Goal: Task Accomplishment & Management: Manage account settings

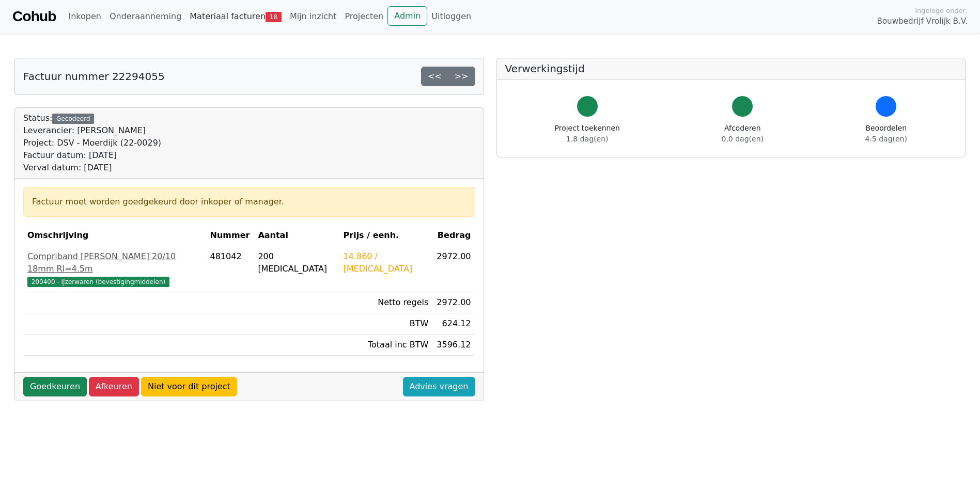
click at [201, 18] on link "Materiaal facturen 18" at bounding box center [235, 16] width 100 height 21
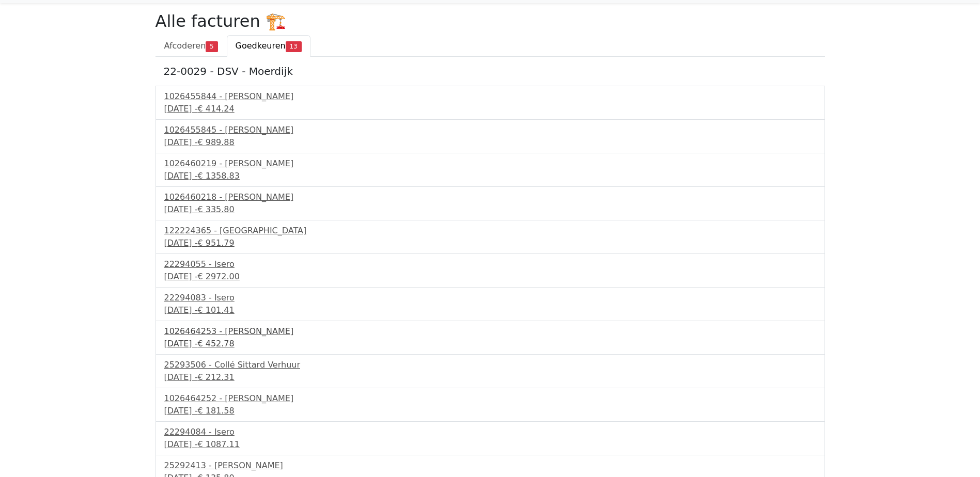
scroll to position [75, 0]
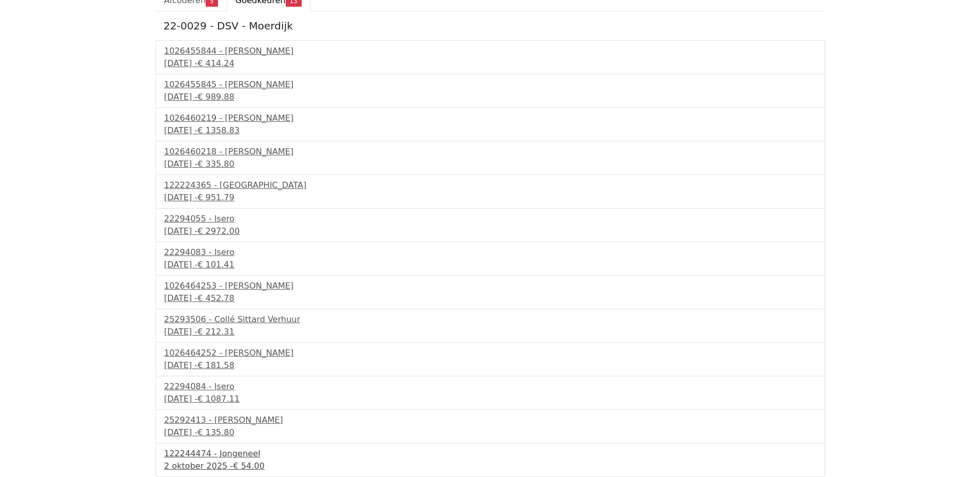
click at [235, 464] on span "€ 54.00" at bounding box center [248, 466] width 31 height 10
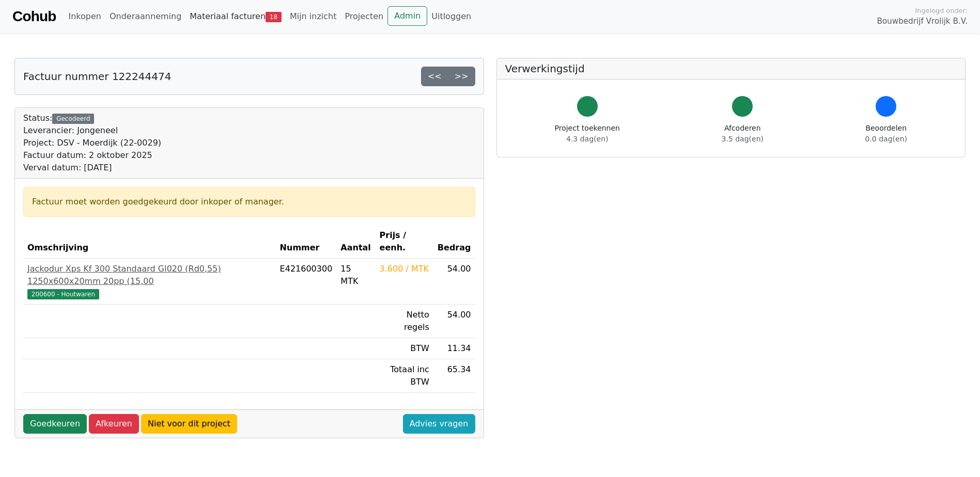
click at [202, 21] on link "Materiaal facturen 18" at bounding box center [235, 16] width 100 height 21
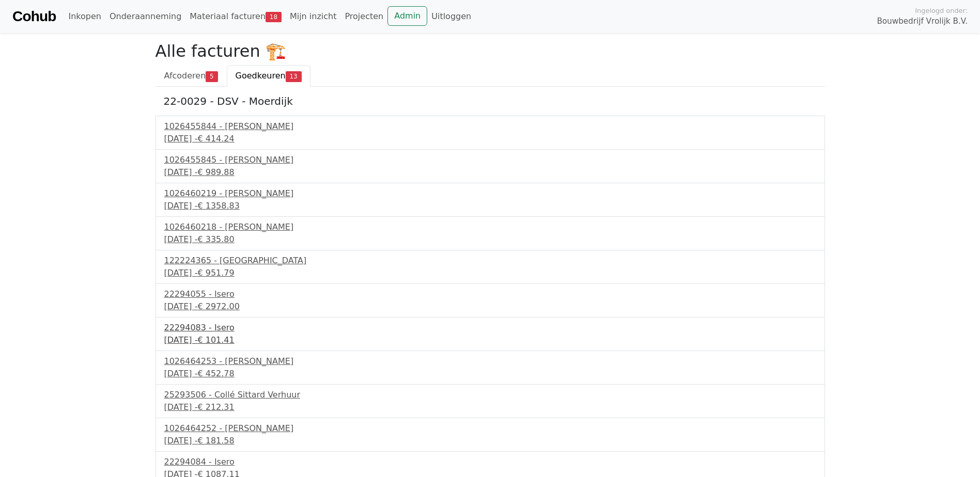
click at [213, 335] on div "30 september 2025 - € 101.41" at bounding box center [490, 340] width 652 height 12
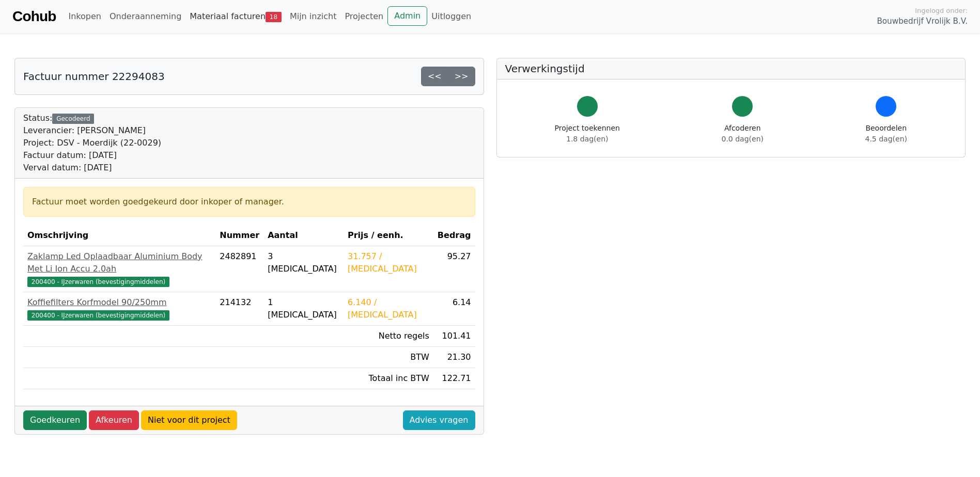
click at [208, 14] on link "Materiaal facturen 18" at bounding box center [235, 16] width 100 height 21
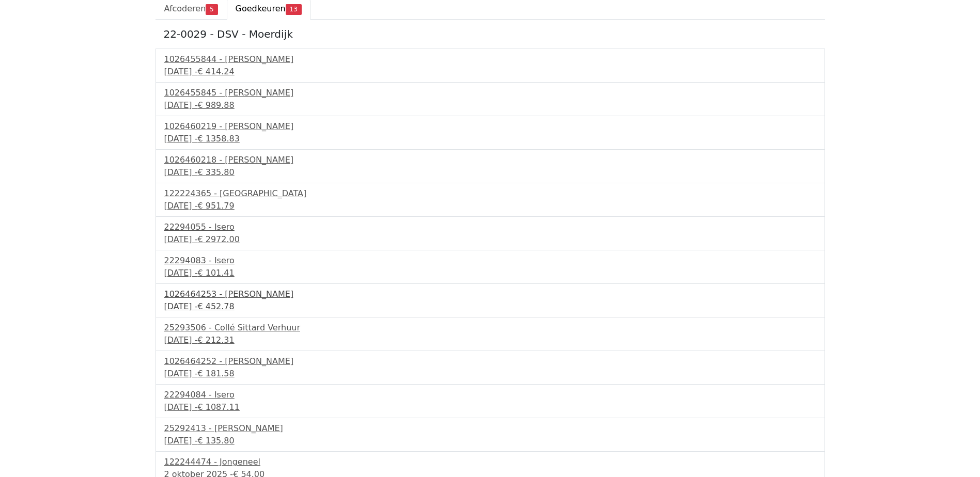
scroll to position [75, 0]
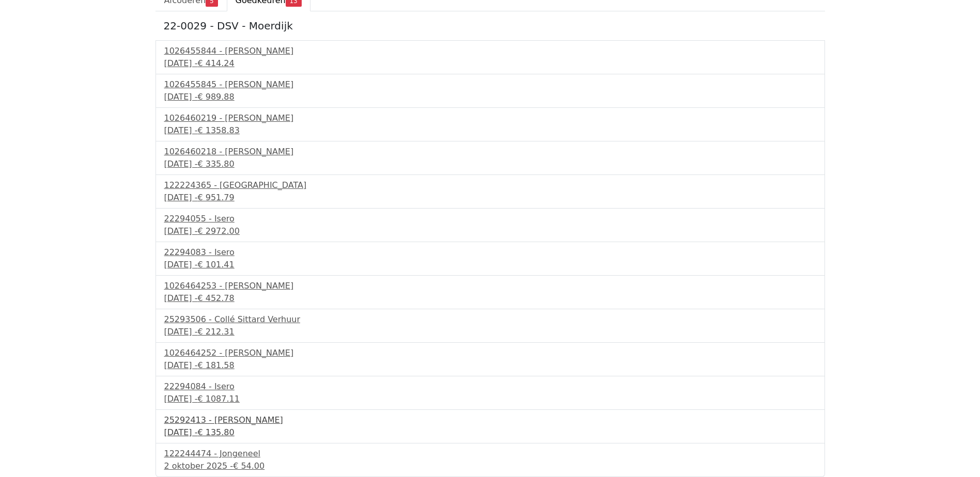
click at [219, 428] on div "[DATE] - € 135.80" at bounding box center [490, 433] width 652 height 12
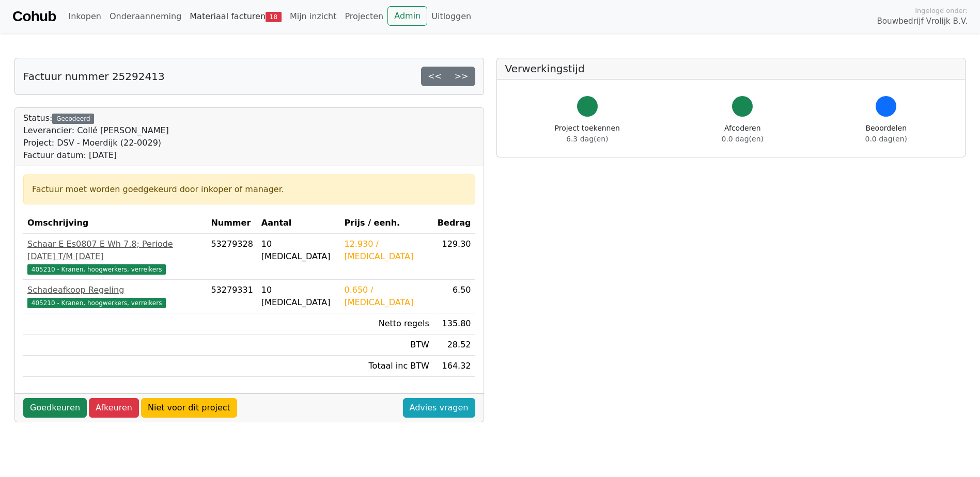
click at [224, 22] on link "Materiaal facturen 18" at bounding box center [235, 16] width 100 height 21
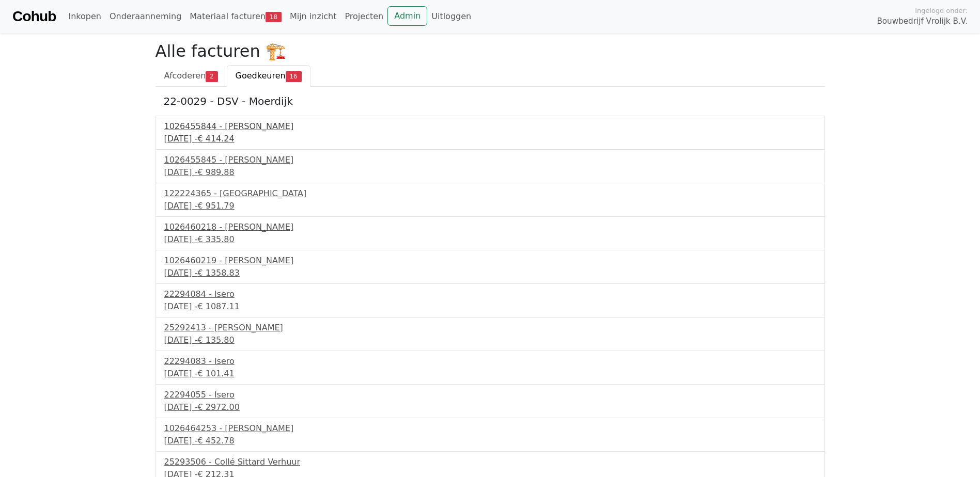
click at [239, 134] on div "28 september 2025 - € 414.24" at bounding box center [490, 139] width 652 height 12
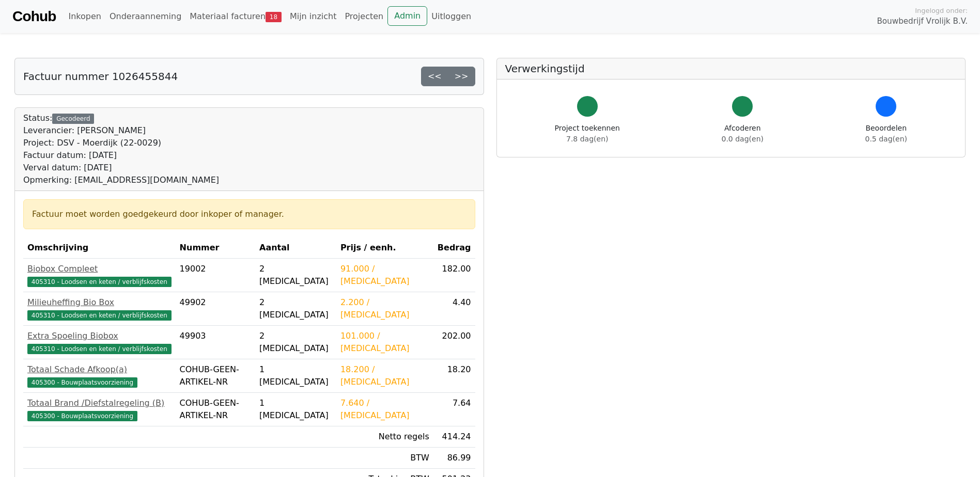
scroll to position [155, 0]
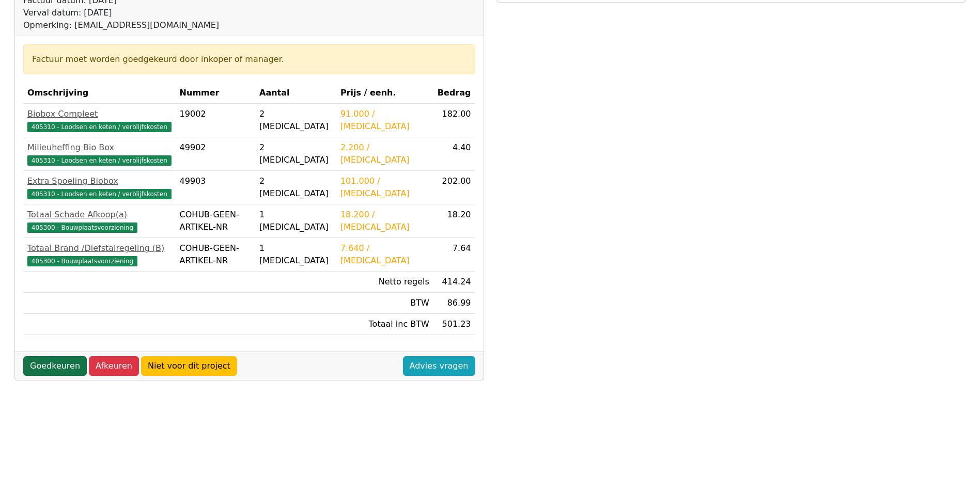
click at [58, 363] on link "Goedkeuren" at bounding box center [55, 366] width 64 height 20
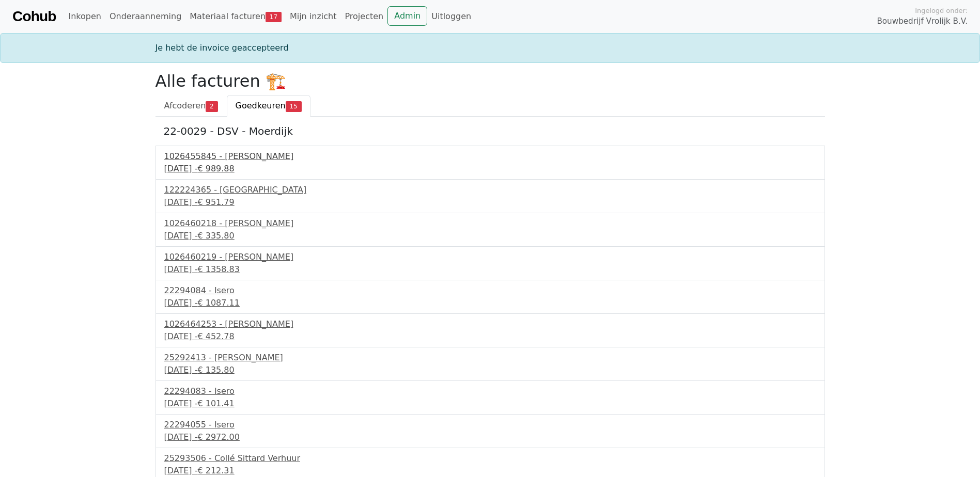
click at [233, 172] on div "28 september 2025 - € 989.88" at bounding box center [490, 169] width 652 height 12
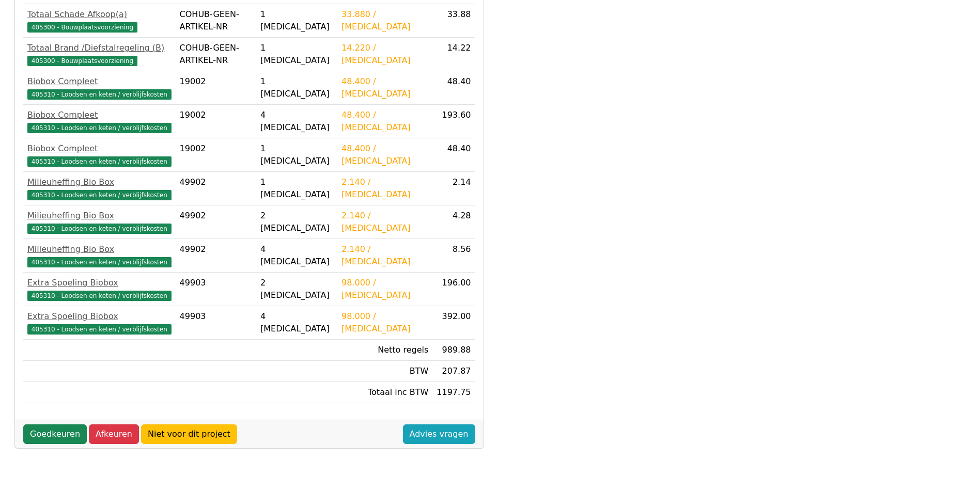
scroll to position [289, 0]
click at [56, 436] on link "Goedkeuren" at bounding box center [55, 434] width 64 height 20
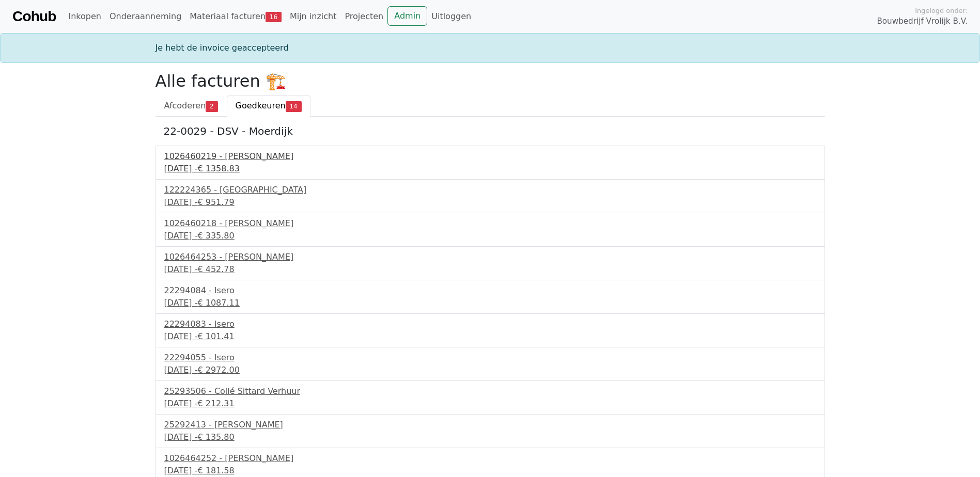
click at [239, 169] on span "€ 1358.83" at bounding box center [218, 169] width 42 height 10
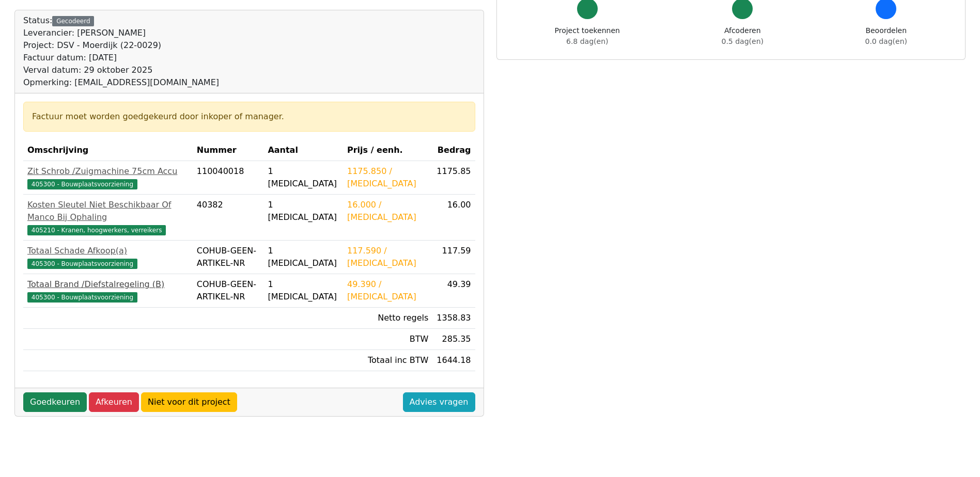
scroll to position [103, 0]
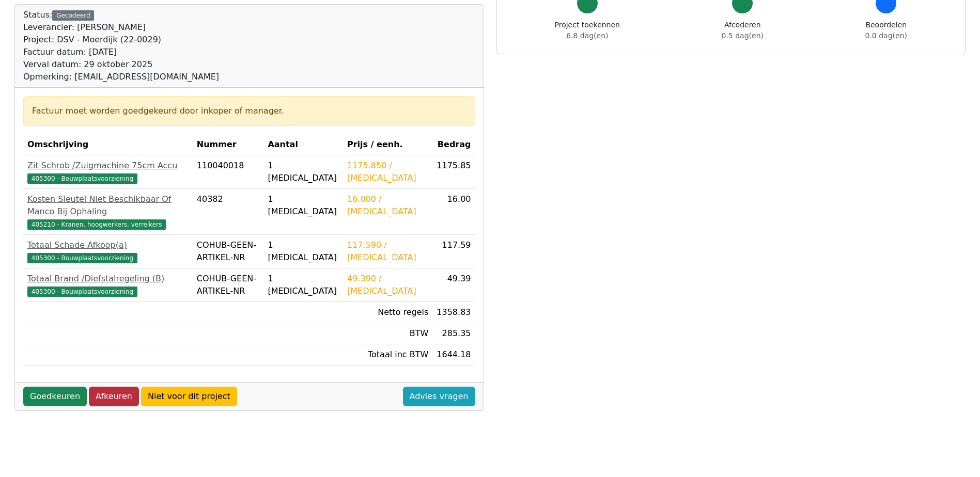
click at [110, 387] on link "Afkeuren" at bounding box center [114, 397] width 50 height 20
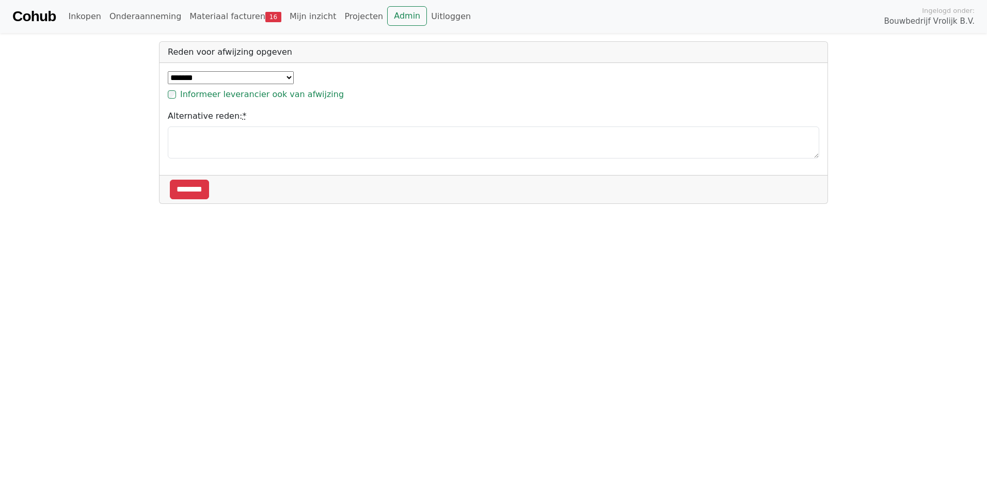
click at [288, 74] on select "**********" at bounding box center [231, 77] width 126 height 13
click at [168, 71] on select "**********" at bounding box center [231, 77] width 126 height 13
click at [286, 81] on select "**********" at bounding box center [231, 77] width 126 height 13
select select "*****"
click at [168, 71] on select "**********" at bounding box center [231, 77] width 126 height 13
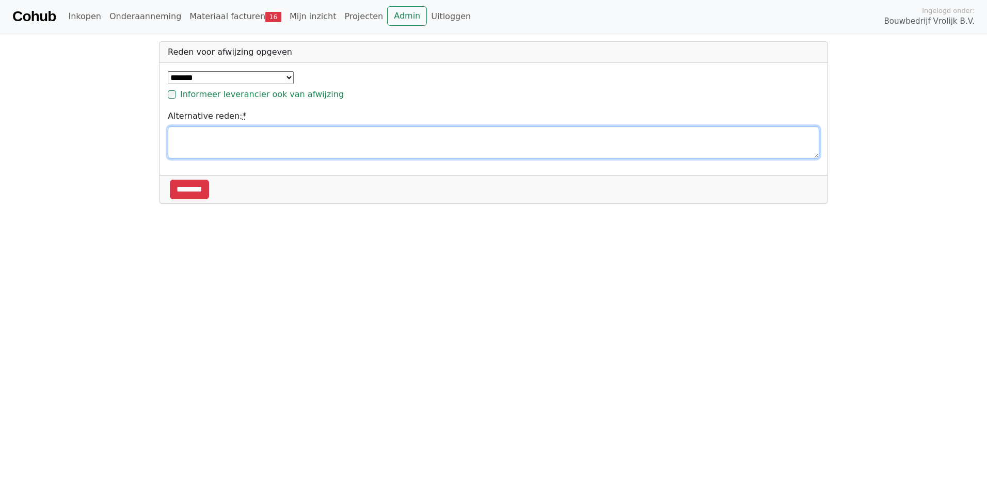
click at [193, 130] on textarea "Alternative reden: *" at bounding box center [494, 143] width 652 height 32
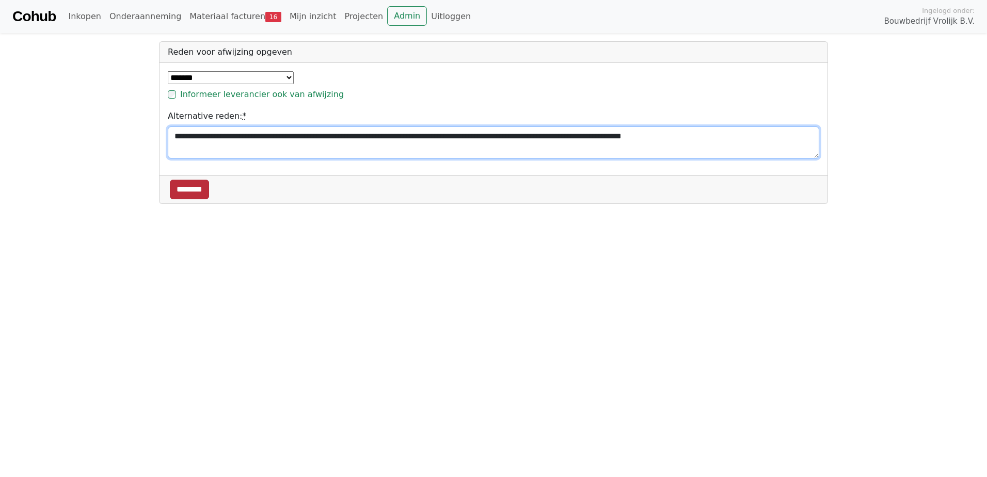
type textarea "**********"
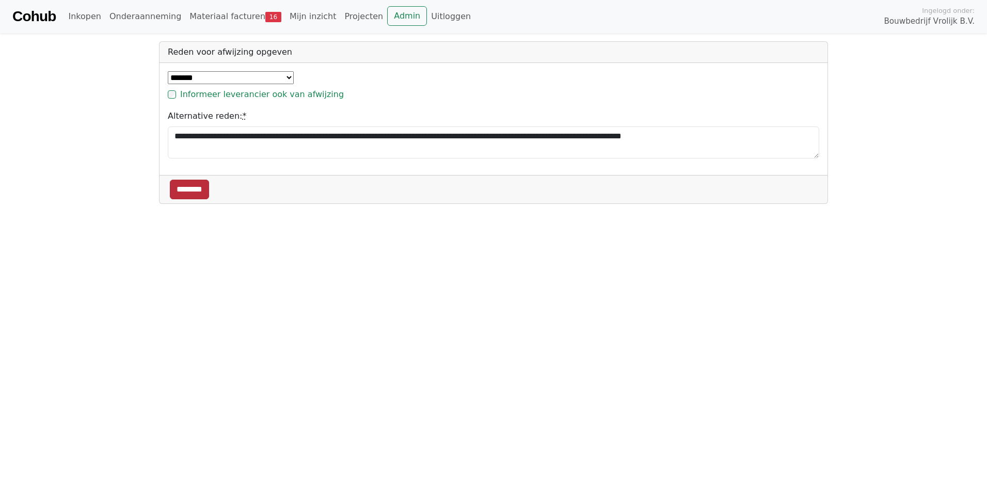
click at [203, 191] on input "********" at bounding box center [189, 190] width 39 height 20
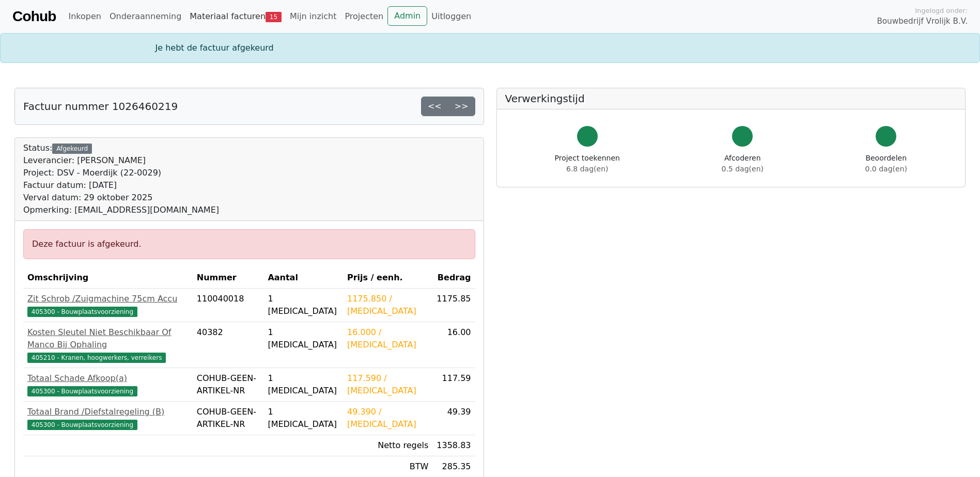
click at [219, 17] on link "Materiaal facturen 15" at bounding box center [235, 16] width 100 height 21
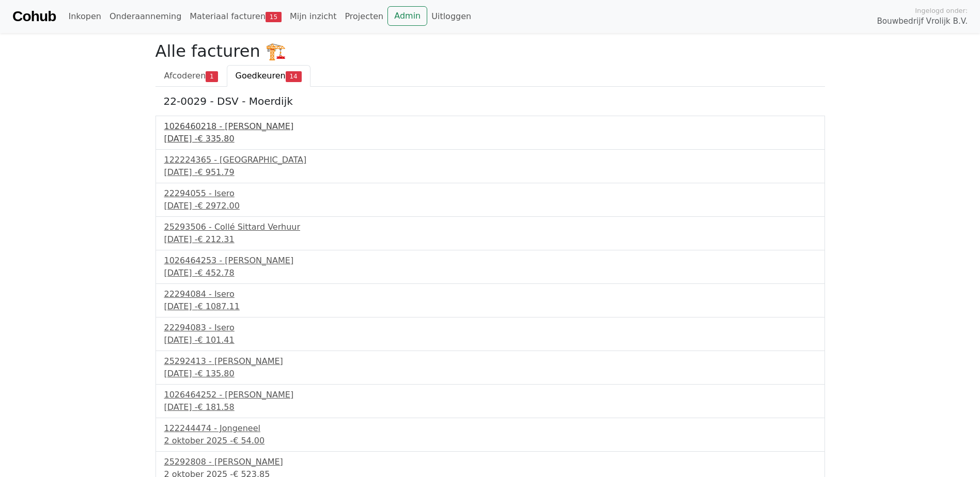
click at [229, 141] on div "[DATE] - € 335.80" at bounding box center [490, 139] width 652 height 12
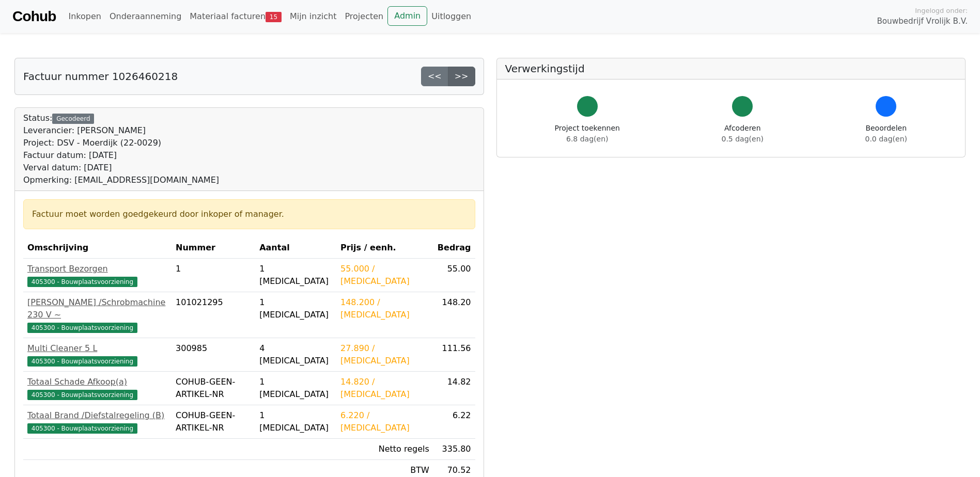
click at [471, 81] on link ">>" at bounding box center [461, 77] width 27 height 20
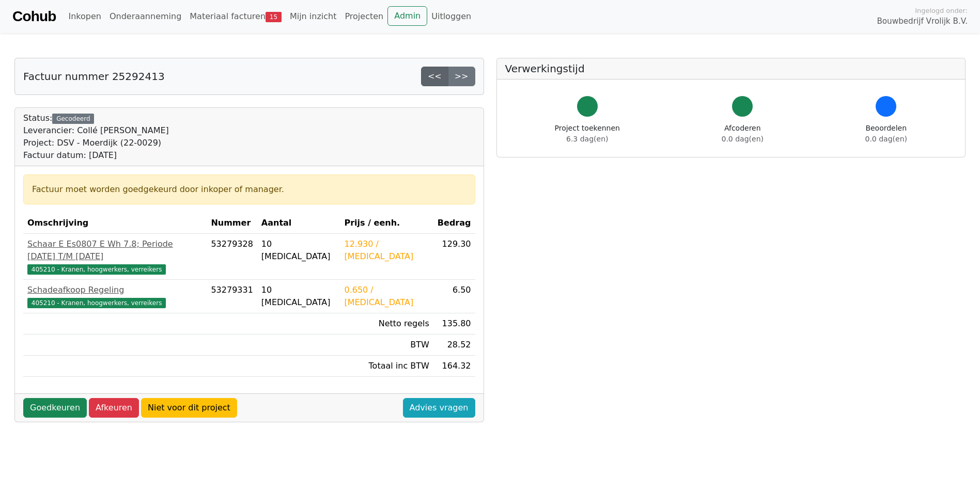
click at [440, 81] on link "<<" at bounding box center [434, 77] width 27 height 20
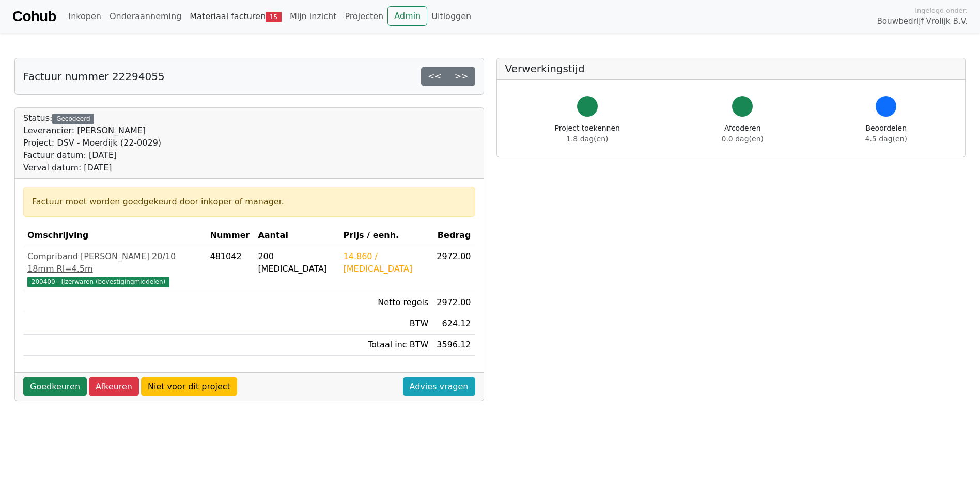
click at [215, 18] on link "Materiaal facturen 15" at bounding box center [235, 16] width 100 height 21
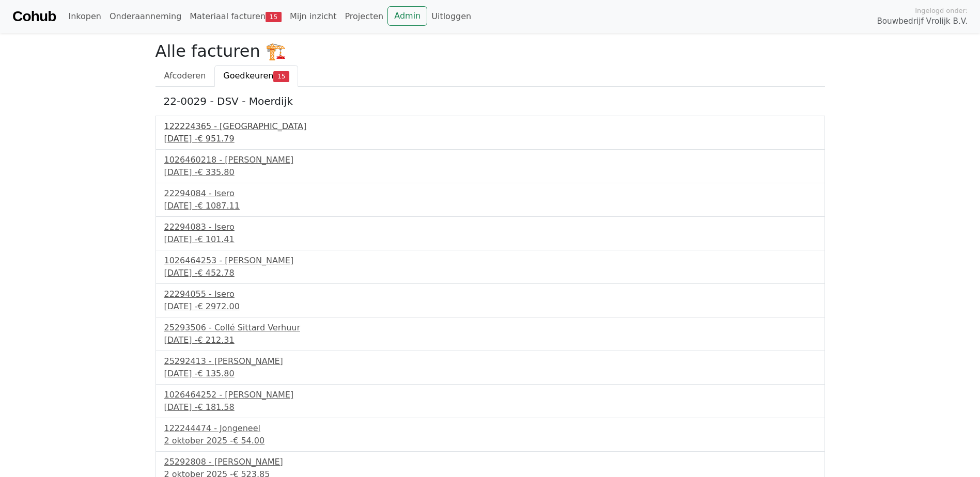
click at [234, 136] on span "€ 951.79" at bounding box center [215, 139] width 37 height 10
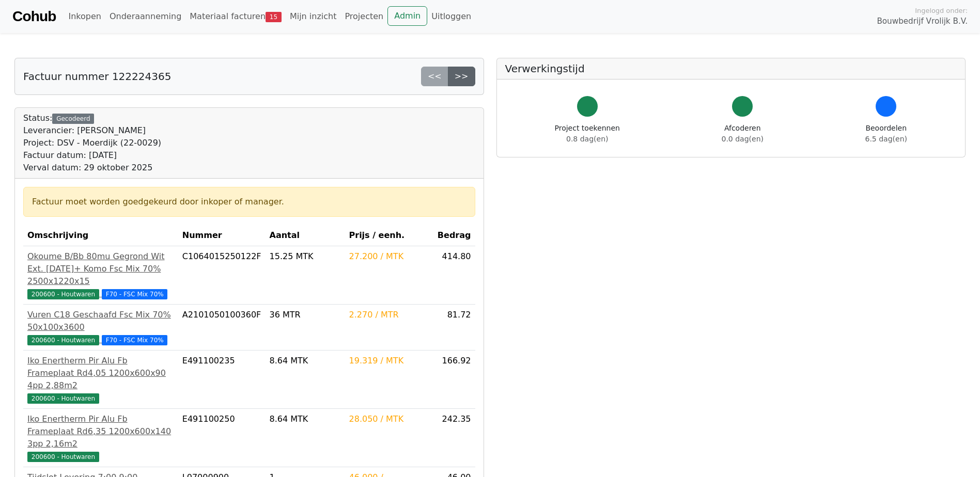
click at [462, 80] on link ">>" at bounding box center [461, 77] width 27 height 20
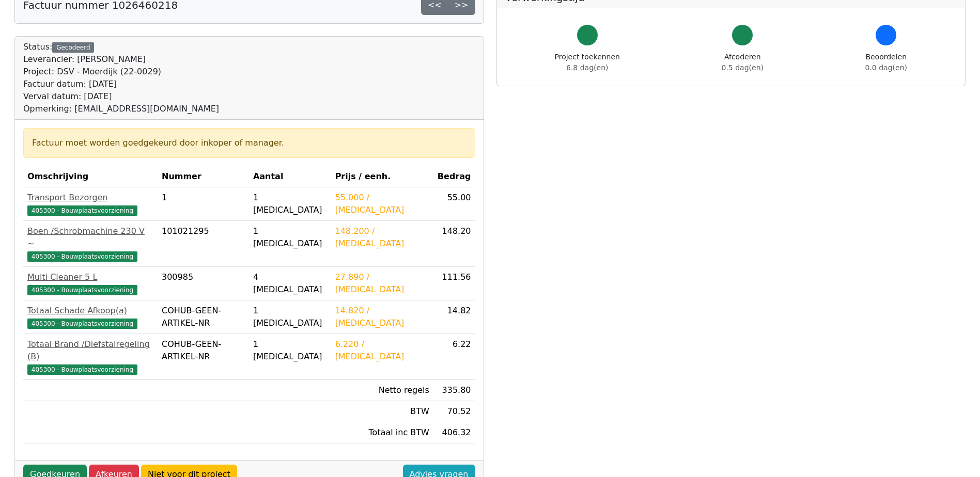
scroll to position [103, 0]
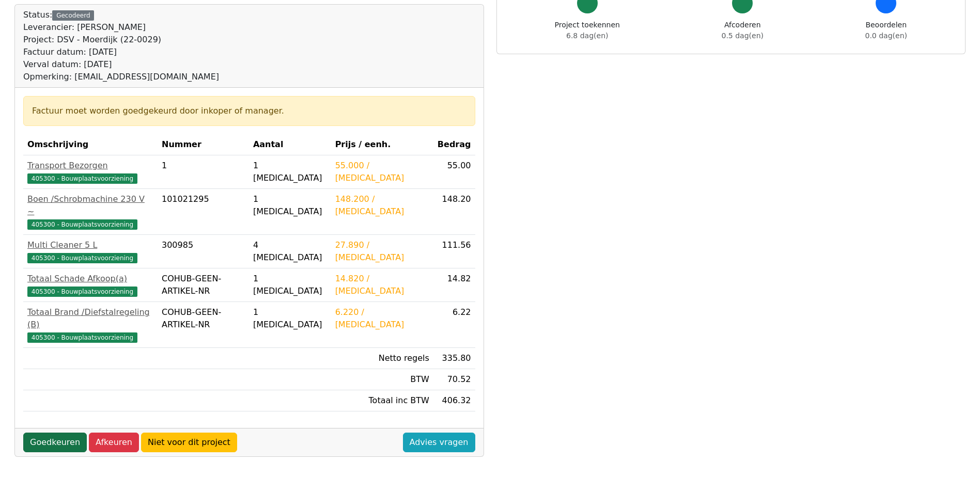
click at [55, 433] on link "Goedkeuren" at bounding box center [55, 443] width 64 height 20
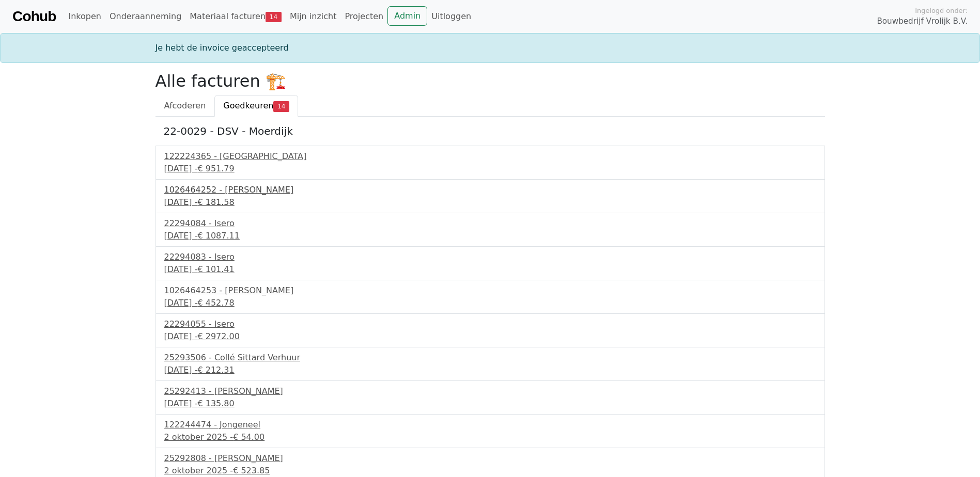
click at [216, 201] on div "30 september 2025 - € 181.58" at bounding box center [490, 202] width 652 height 12
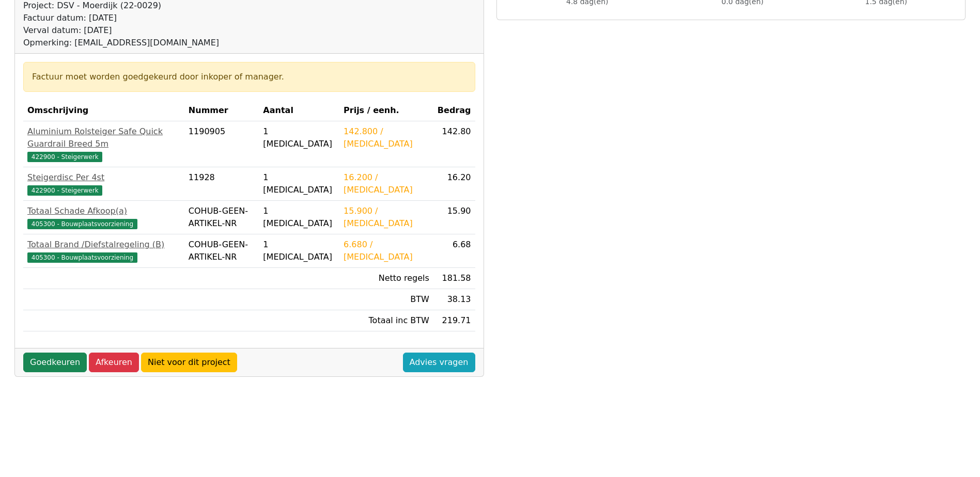
scroll to position [155, 0]
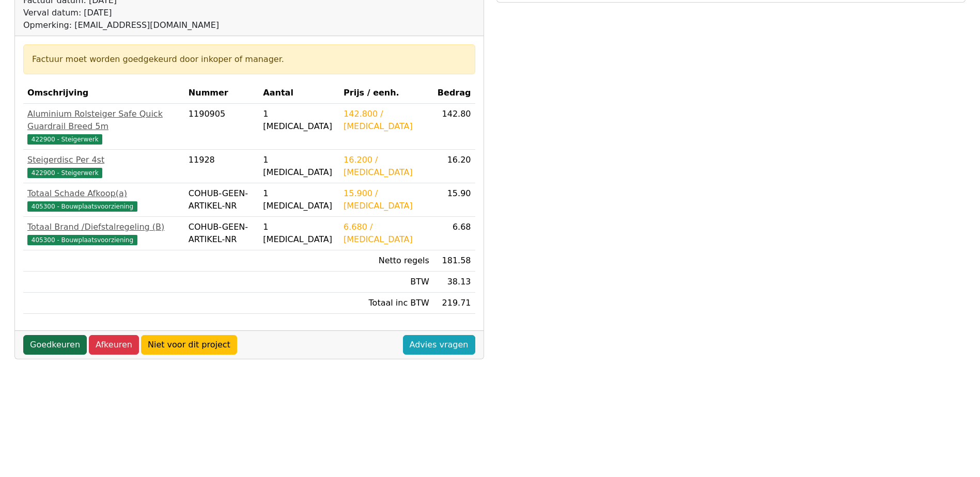
click at [59, 335] on link "Goedkeuren" at bounding box center [55, 345] width 64 height 20
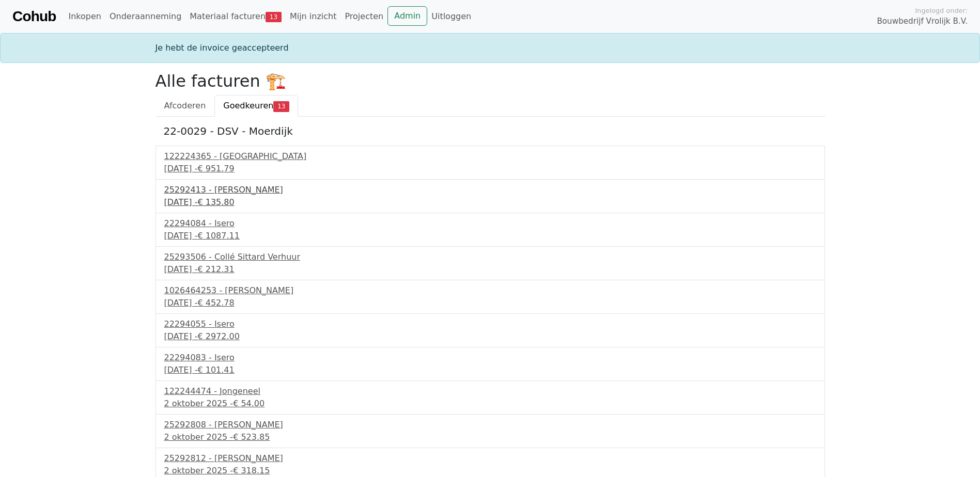
click at [234, 202] on span "€ 135.80" at bounding box center [215, 202] width 37 height 10
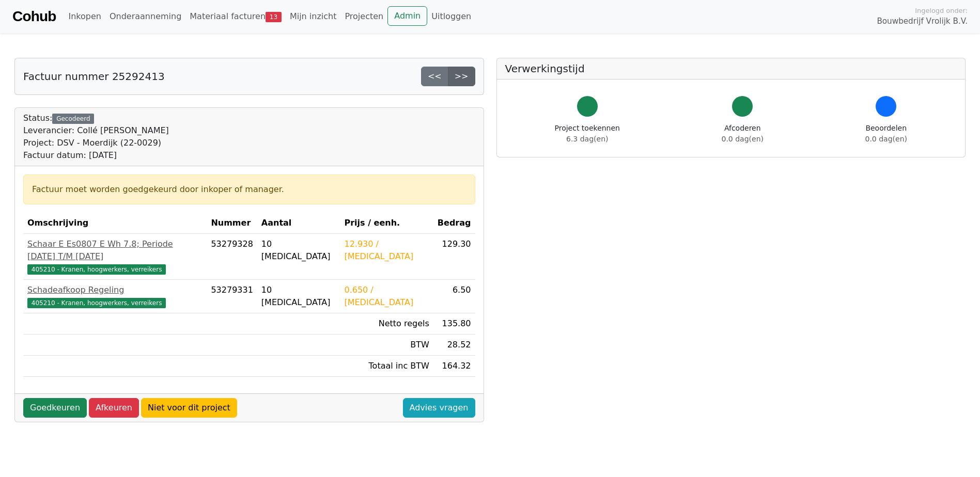
click at [465, 74] on link ">>" at bounding box center [461, 77] width 27 height 20
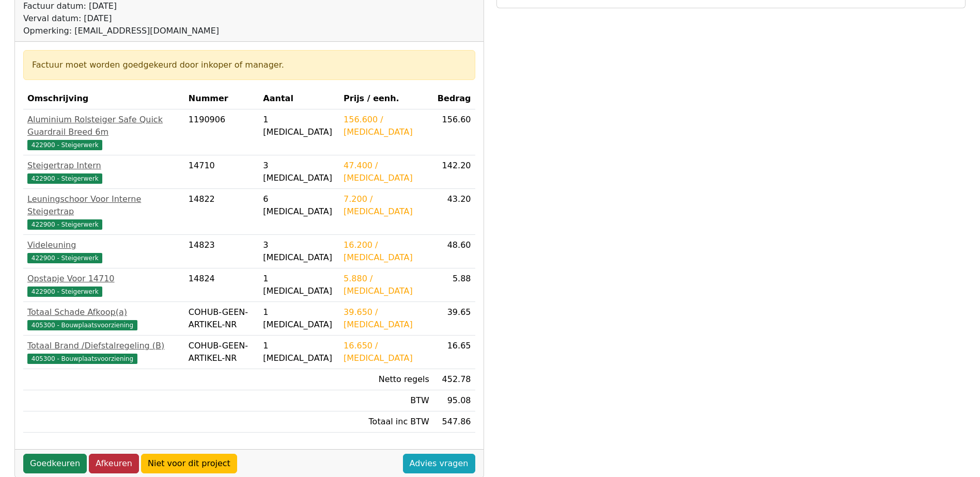
scroll to position [207, 0]
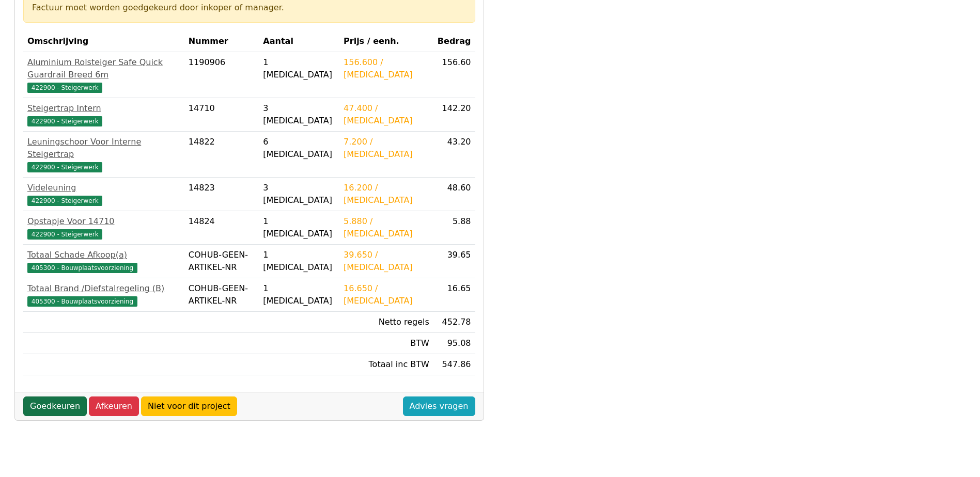
click at [52, 397] on link "Goedkeuren" at bounding box center [55, 407] width 64 height 20
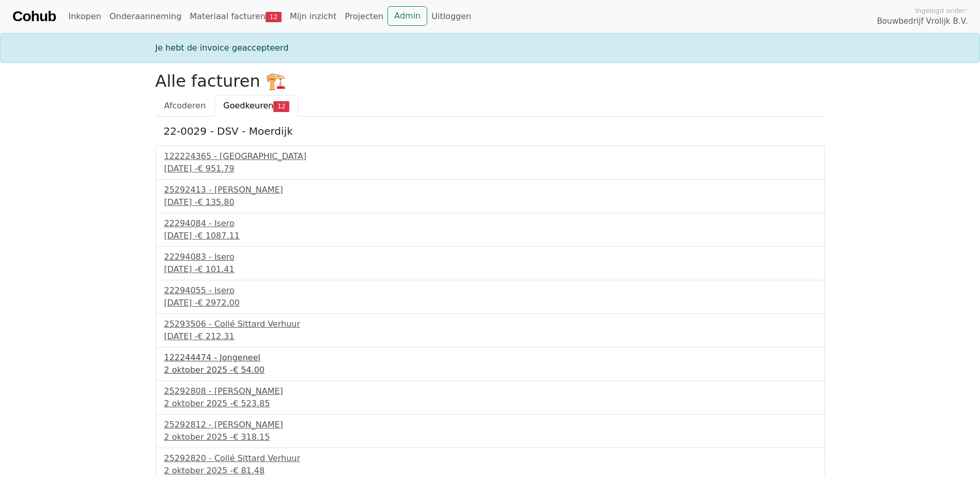
click at [236, 366] on span "€ 54.00" at bounding box center [248, 370] width 31 height 10
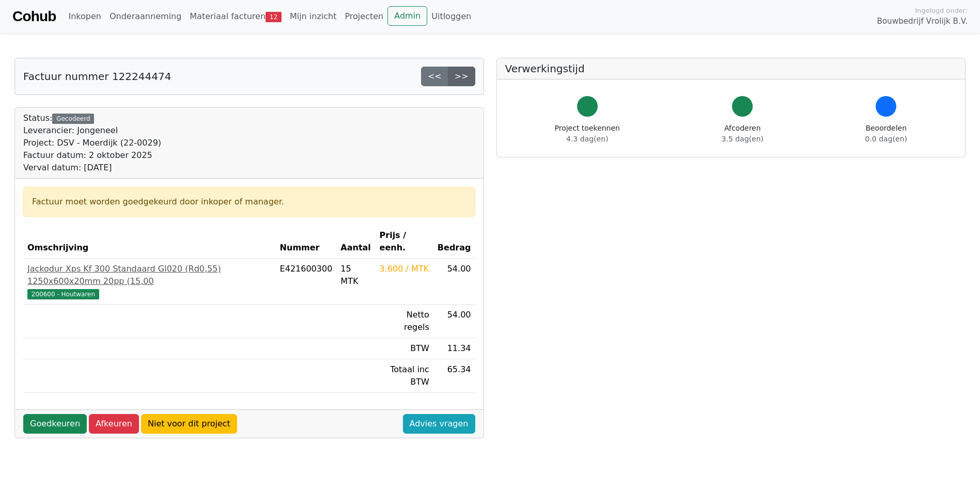
click at [466, 76] on link ">>" at bounding box center [461, 77] width 27 height 20
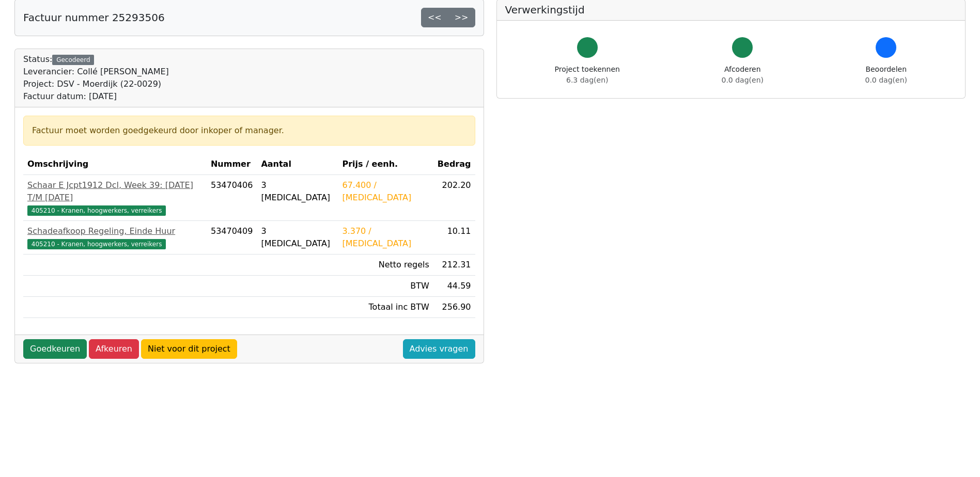
scroll to position [103, 0]
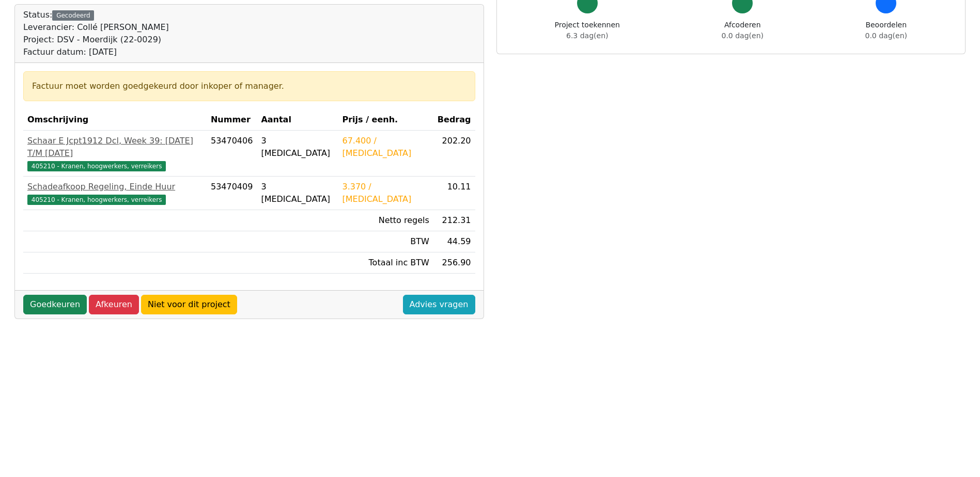
click at [208, 359] on div "Factuur nummer 25293506 << >> Status: Gecodeerd Leverancier: Collé Sittard Verh…" at bounding box center [249, 297] width 482 height 684
click at [43, 295] on link "Goedkeuren" at bounding box center [55, 305] width 64 height 20
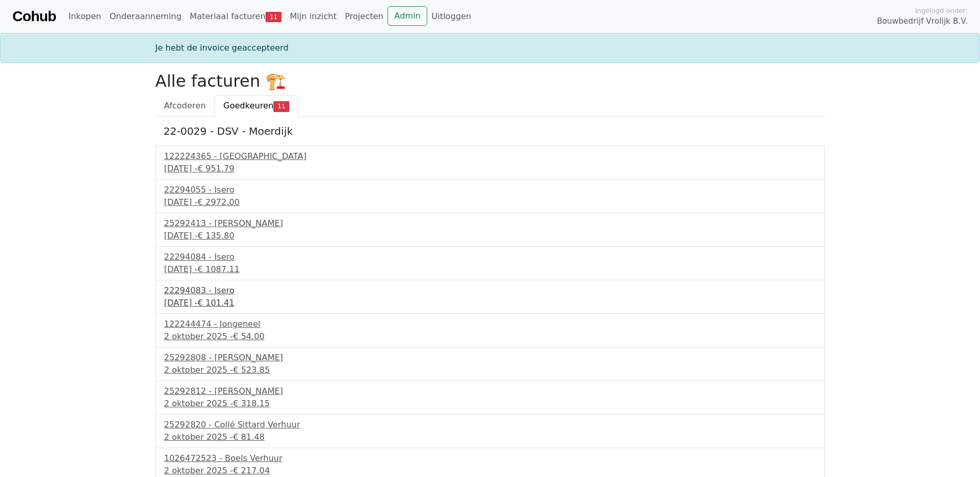
click at [215, 302] on div "[DATE] - € 101.41" at bounding box center [490, 303] width 652 height 12
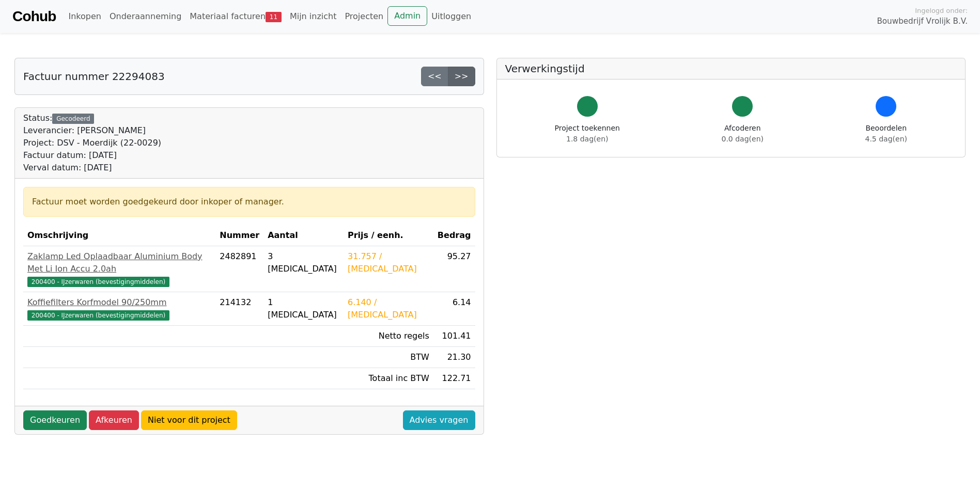
click at [464, 82] on link ">>" at bounding box center [461, 77] width 27 height 20
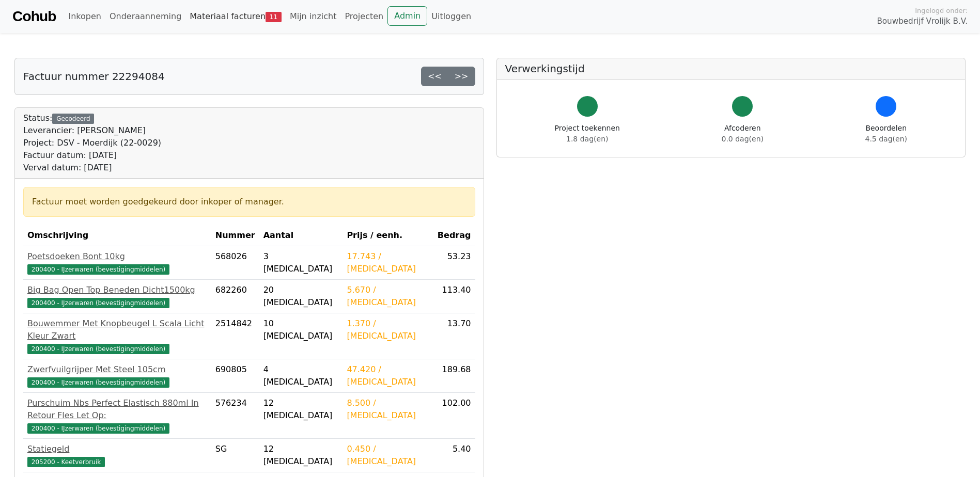
click at [210, 17] on link "Materiaal facturen 11" at bounding box center [235, 16] width 100 height 21
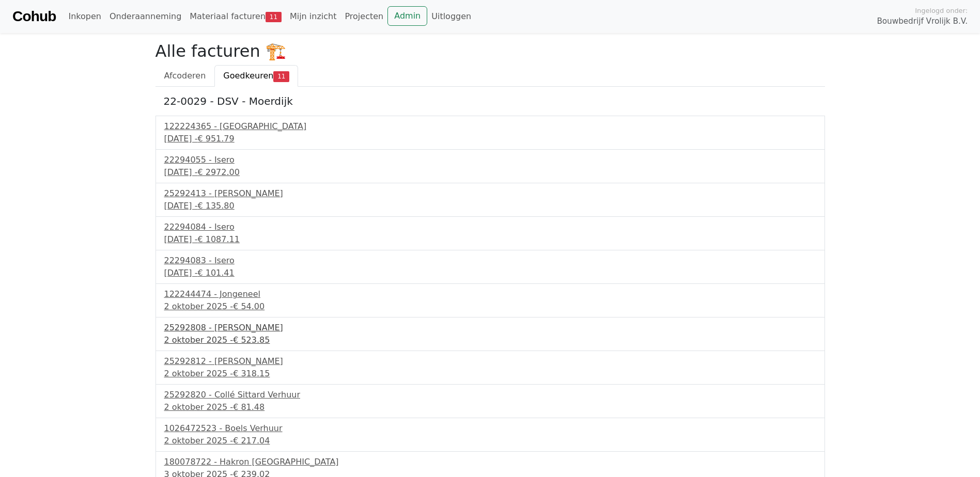
click at [213, 341] on div "[DATE] - € 523.85" at bounding box center [490, 340] width 652 height 12
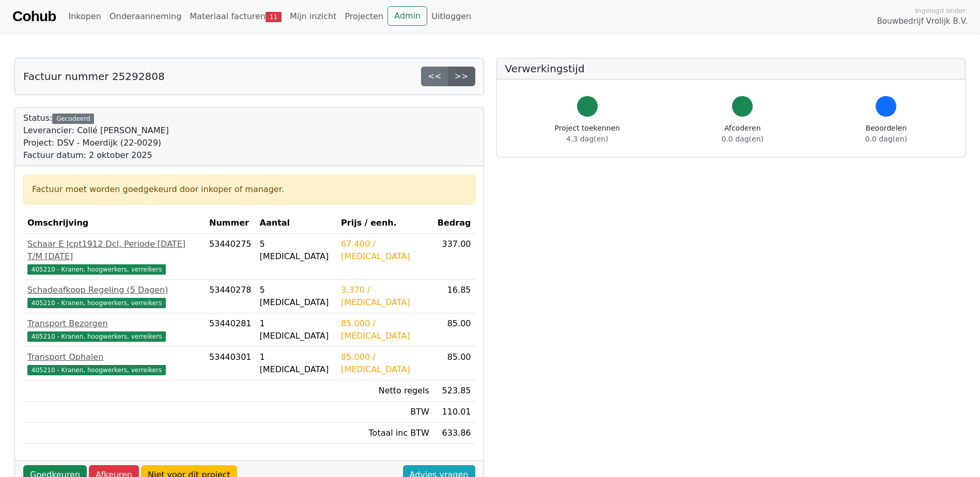
click at [460, 83] on link ">>" at bounding box center [461, 77] width 27 height 20
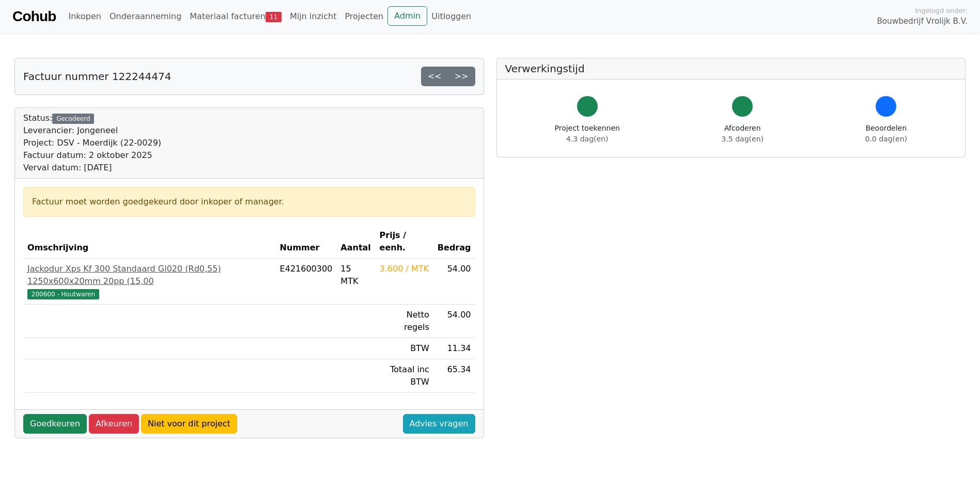
click at [460, 83] on link ">>" at bounding box center [461, 77] width 27 height 20
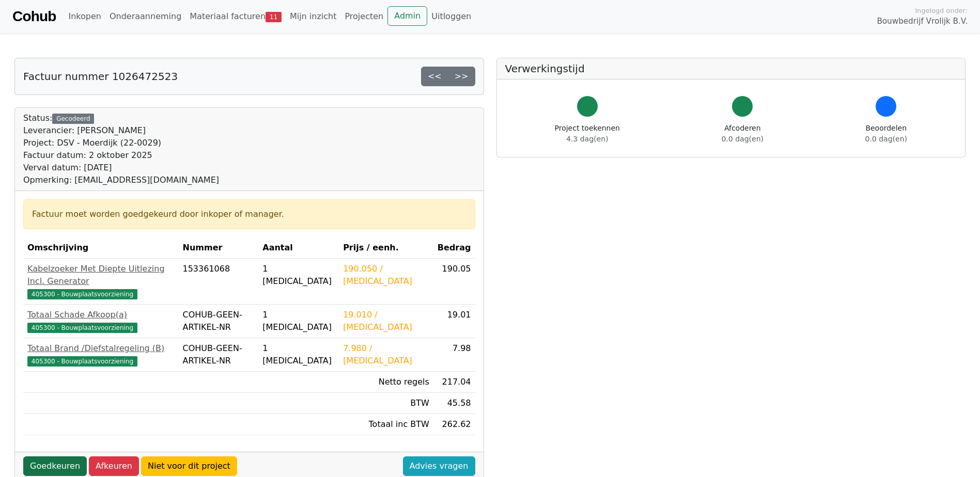
click at [64, 456] on link "Goedkeuren" at bounding box center [55, 466] width 64 height 20
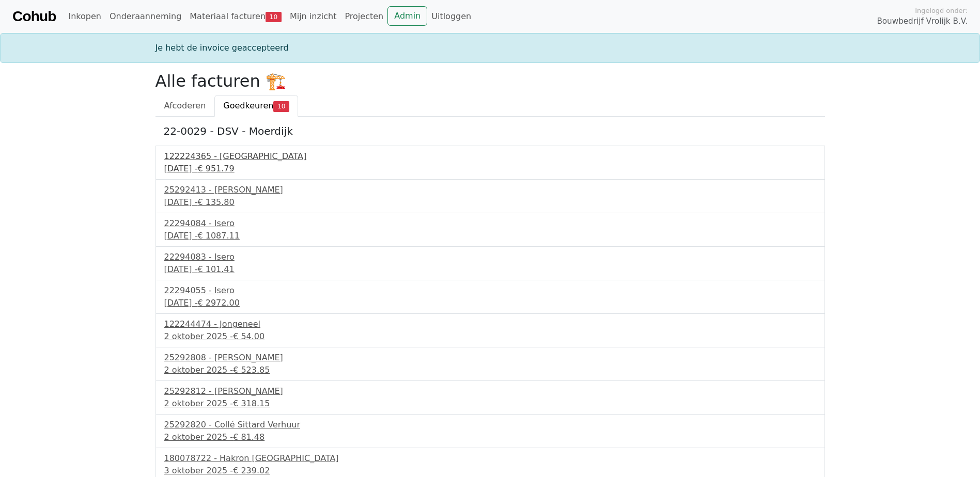
click at [232, 171] on div "29 september 2025 - € 951.79" at bounding box center [490, 169] width 652 height 12
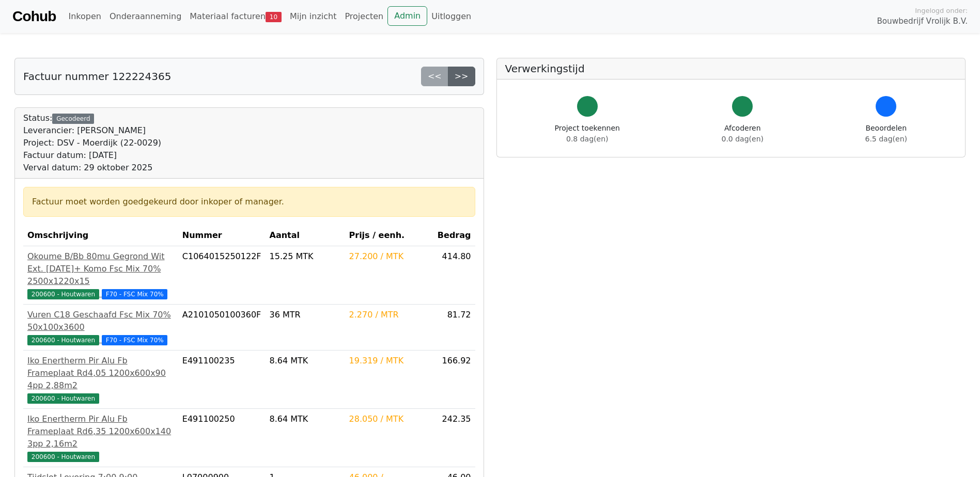
click at [461, 74] on link ">>" at bounding box center [461, 77] width 27 height 20
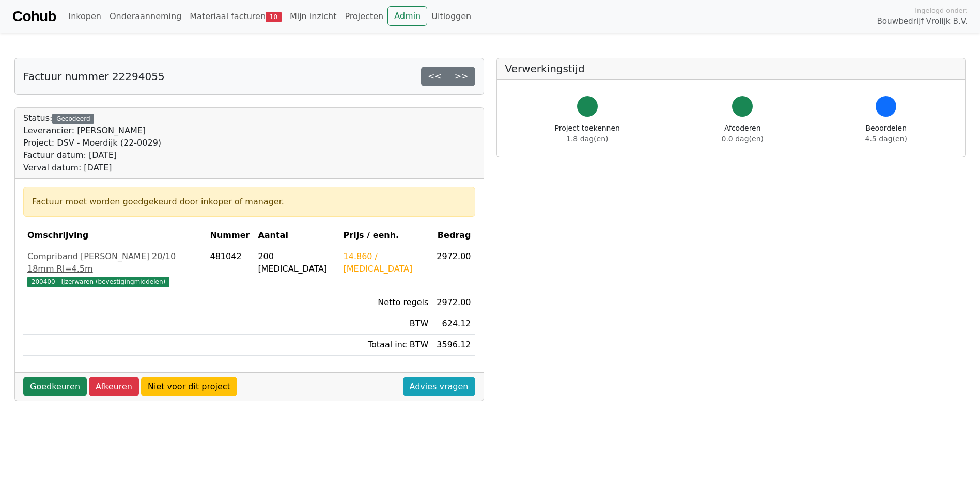
click at [461, 74] on link ">>" at bounding box center [461, 77] width 27 height 20
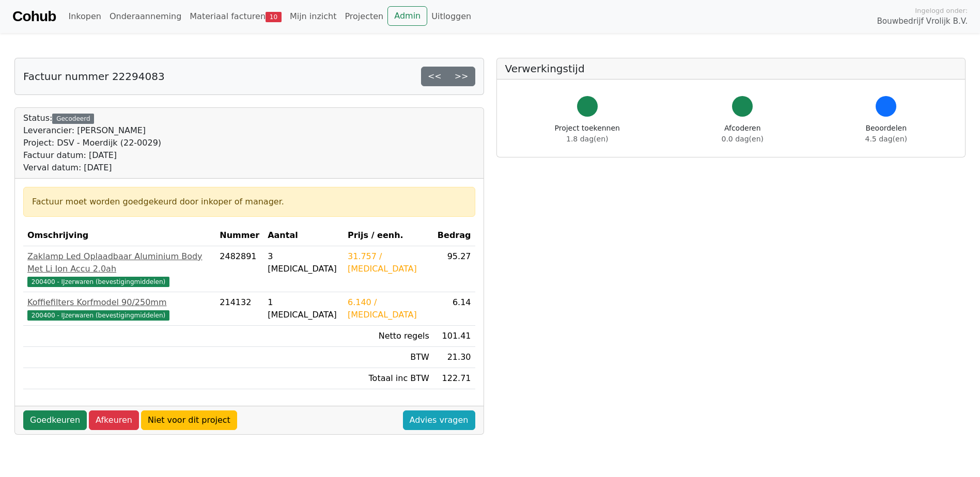
click at [461, 74] on link ">>" at bounding box center [461, 77] width 27 height 20
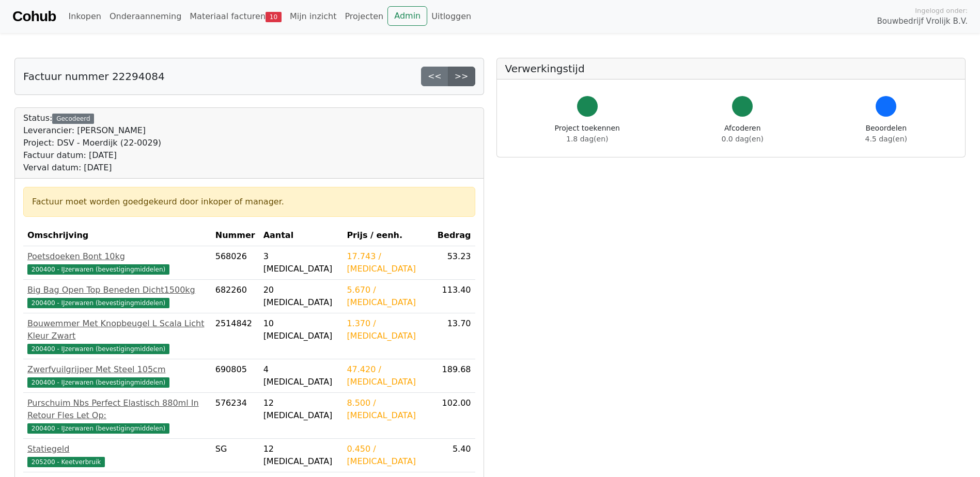
click at [467, 76] on link ">>" at bounding box center [461, 77] width 27 height 20
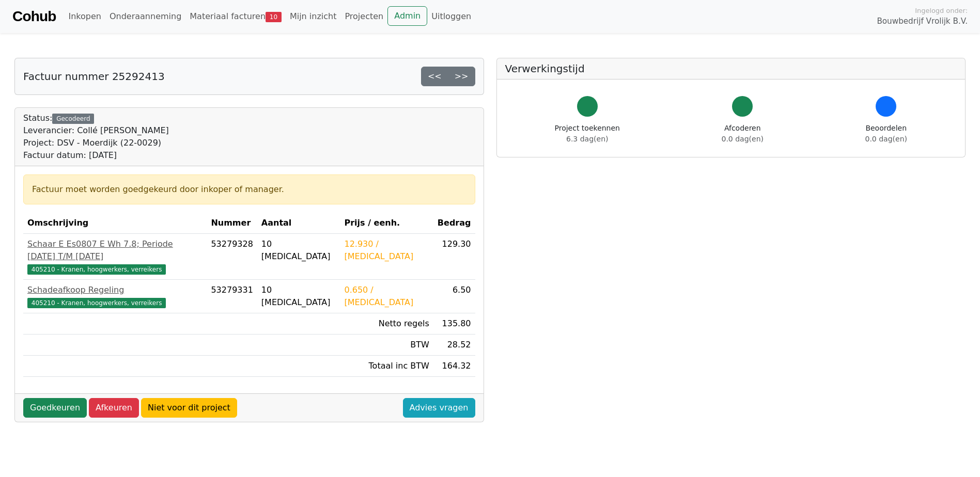
click at [467, 76] on link ">>" at bounding box center [461, 77] width 27 height 20
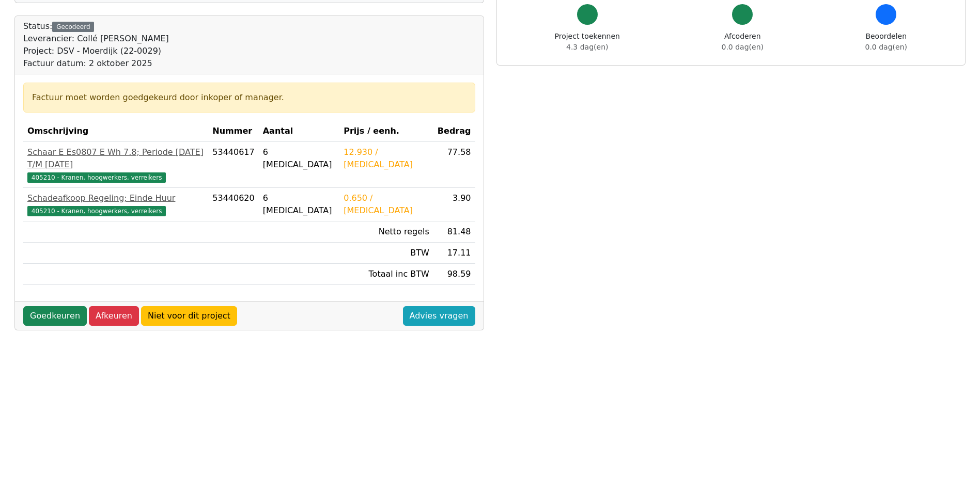
scroll to position [103, 0]
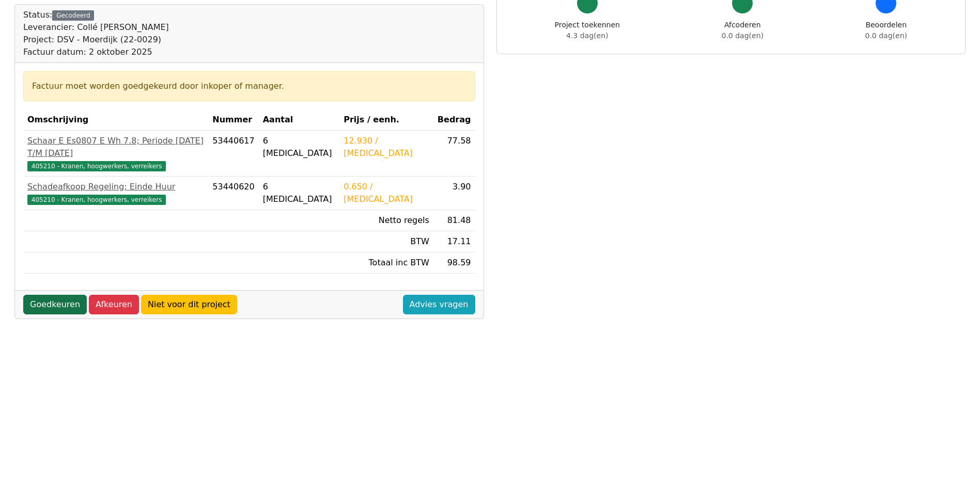
click at [45, 295] on link "Goedkeuren" at bounding box center [55, 305] width 64 height 20
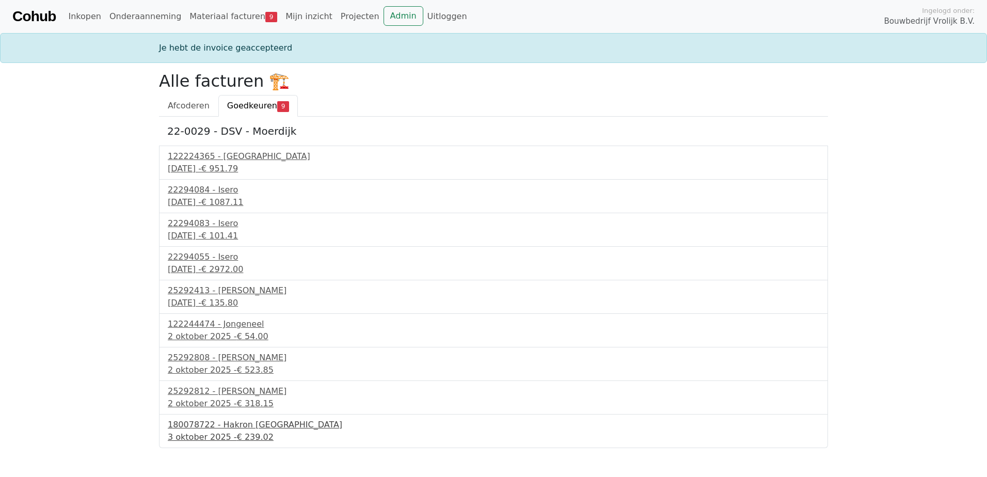
click at [229, 430] on div "180078722 - Hakron [GEOGRAPHIC_DATA]" at bounding box center [494, 425] width 652 height 12
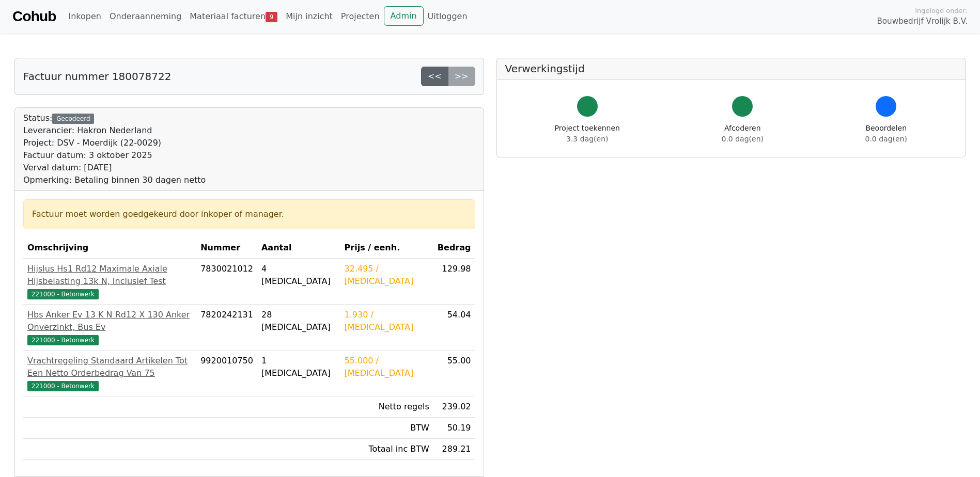
click at [435, 77] on link "<<" at bounding box center [434, 77] width 27 height 20
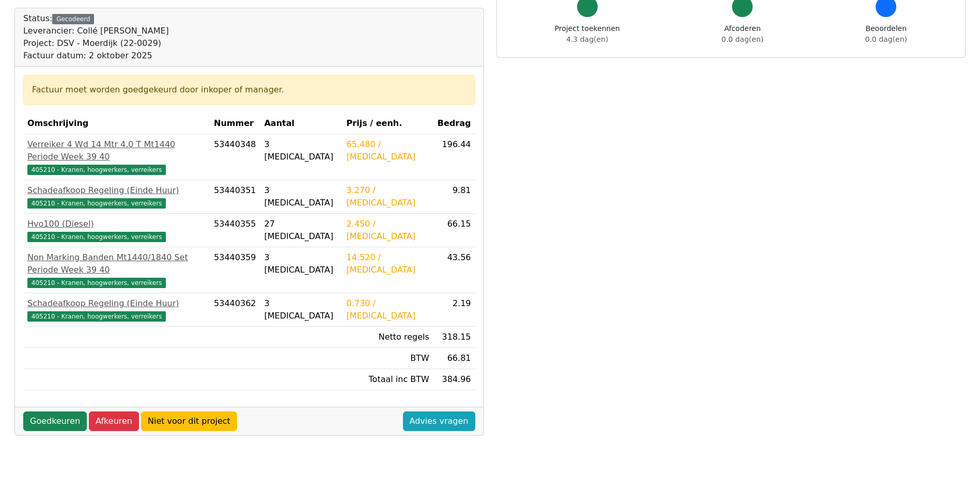
scroll to position [103, 0]
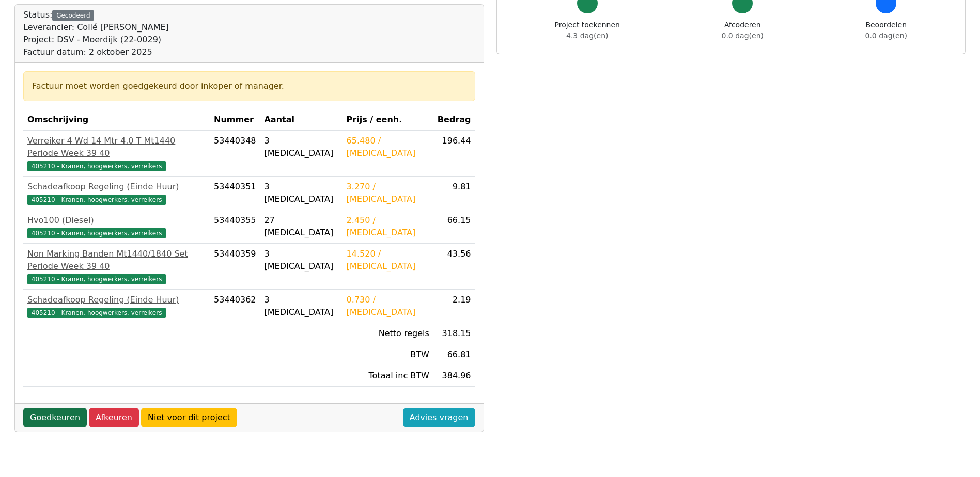
click at [51, 408] on link "Goedkeuren" at bounding box center [55, 418] width 64 height 20
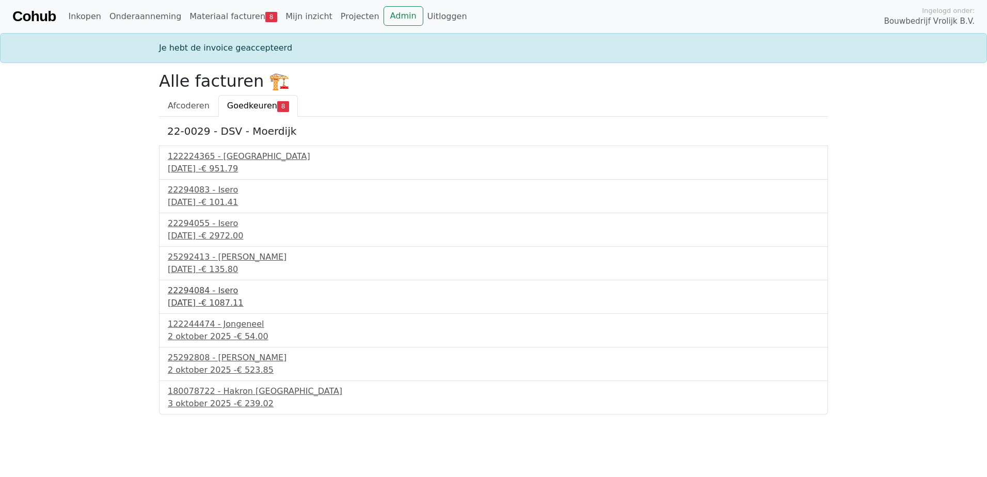
click at [214, 297] on div "[DATE] - € 1087.11" at bounding box center [494, 303] width 652 height 12
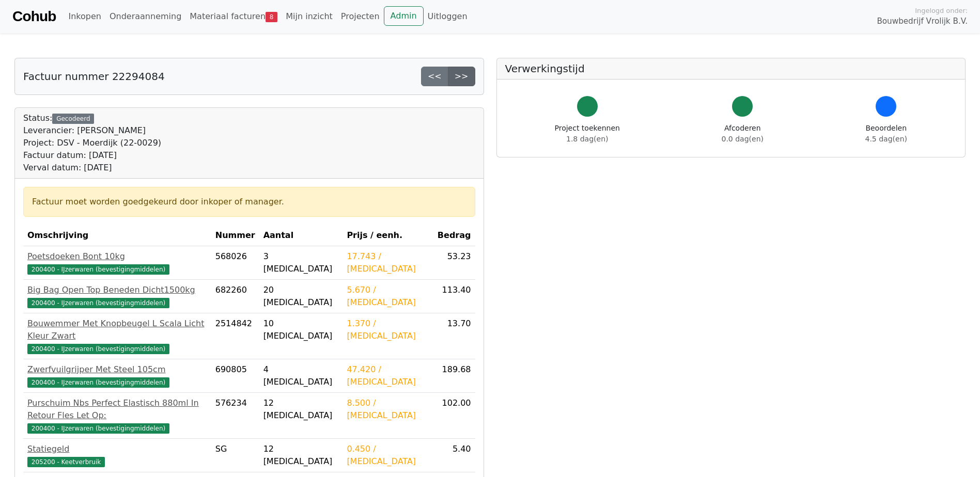
click at [475, 83] on link ">>" at bounding box center [461, 77] width 27 height 20
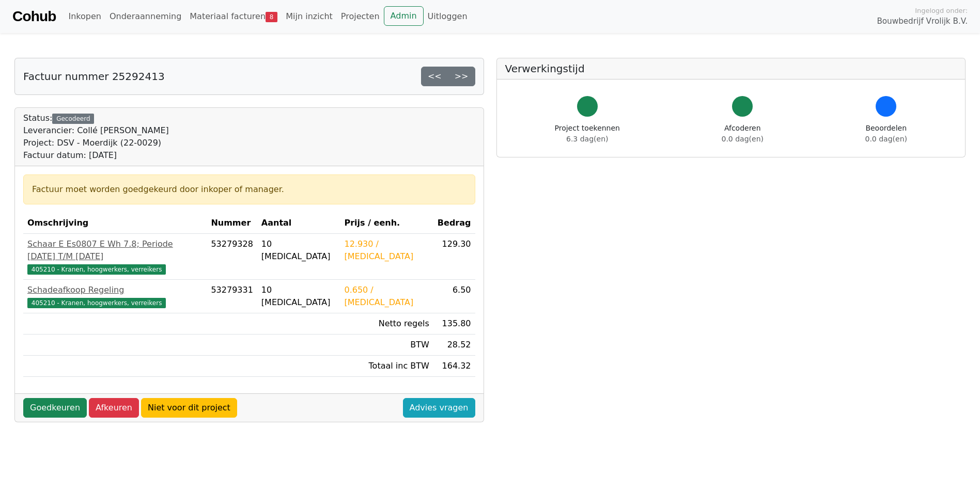
click at [467, 78] on link ">>" at bounding box center [461, 77] width 27 height 20
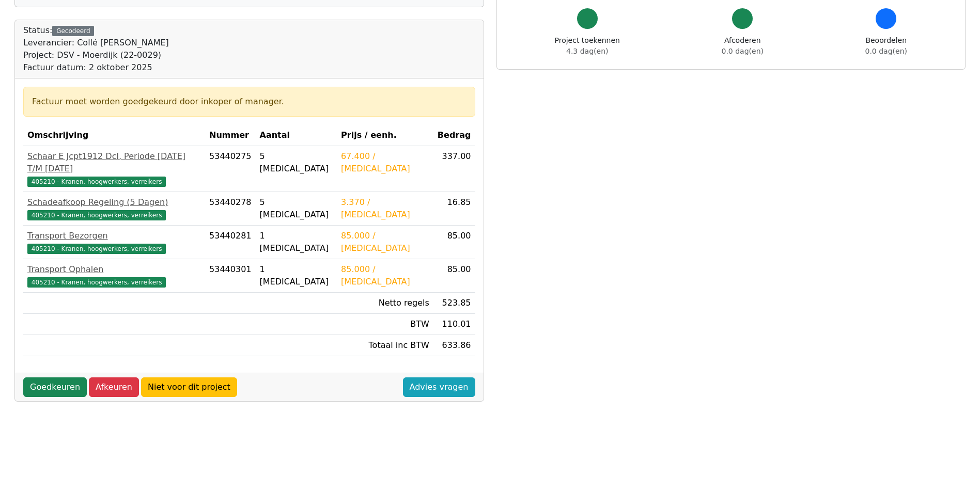
scroll to position [103, 0]
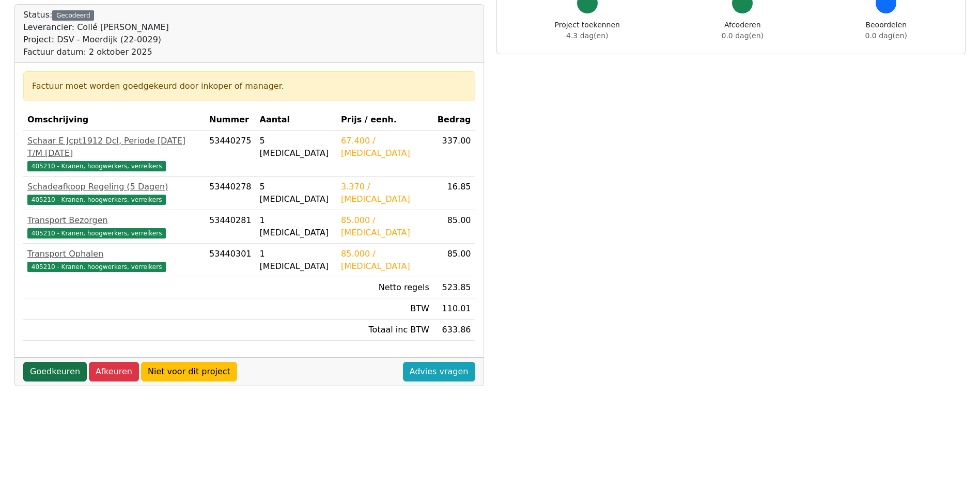
click at [67, 362] on link "Goedkeuren" at bounding box center [55, 372] width 64 height 20
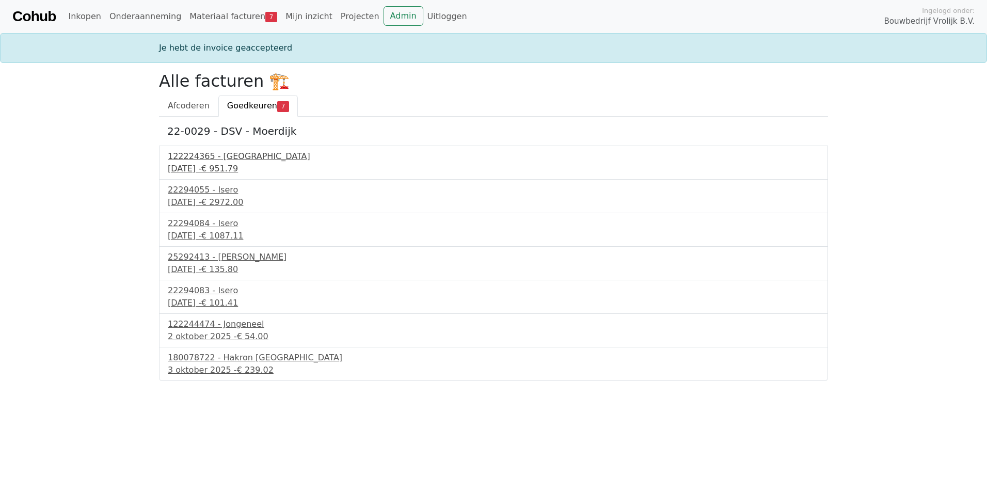
click at [235, 169] on div "[DATE] - € 951.79" at bounding box center [494, 169] width 652 height 12
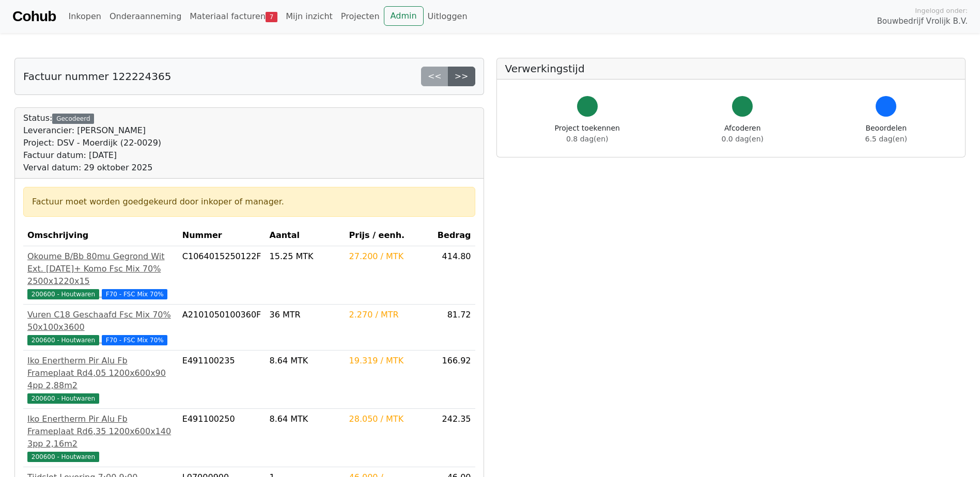
click at [469, 75] on link ">>" at bounding box center [461, 77] width 27 height 20
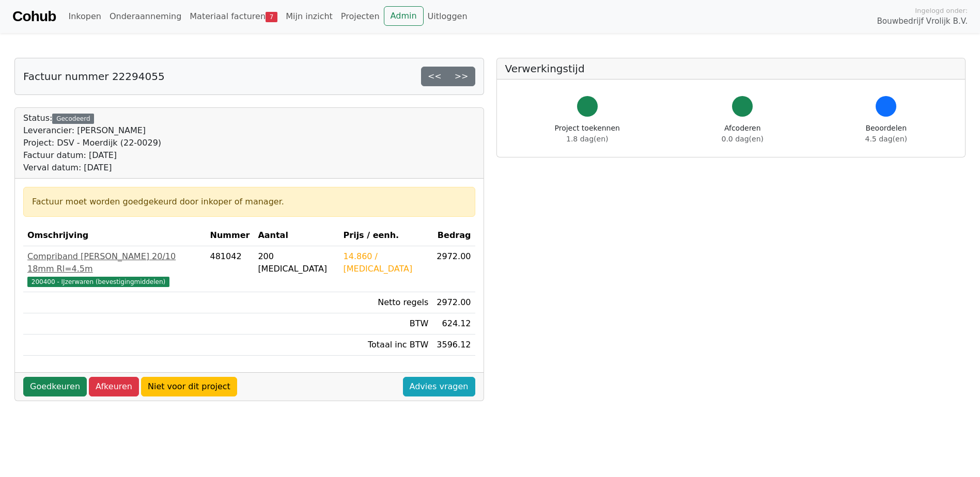
click at [469, 75] on link ">>" at bounding box center [461, 77] width 27 height 20
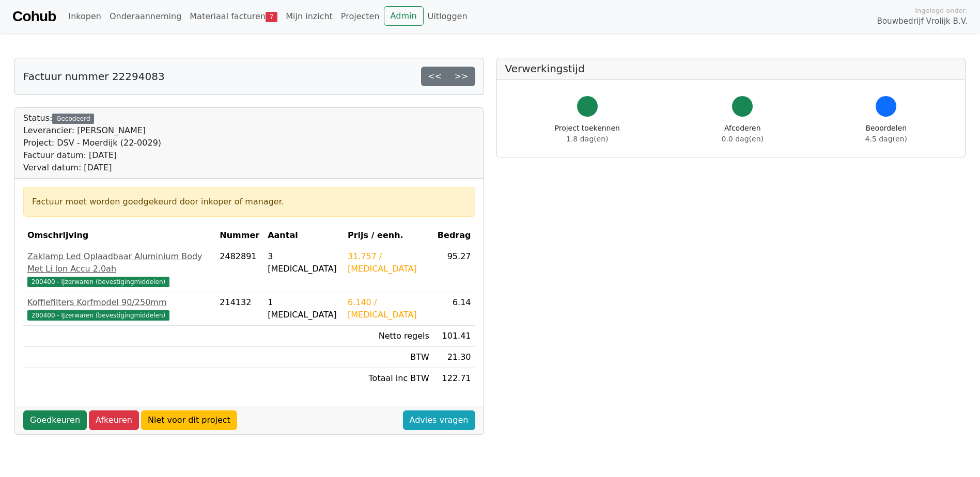
click at [469, 75] on link ">>" at bounding box center [461, 77] width 27 height 20
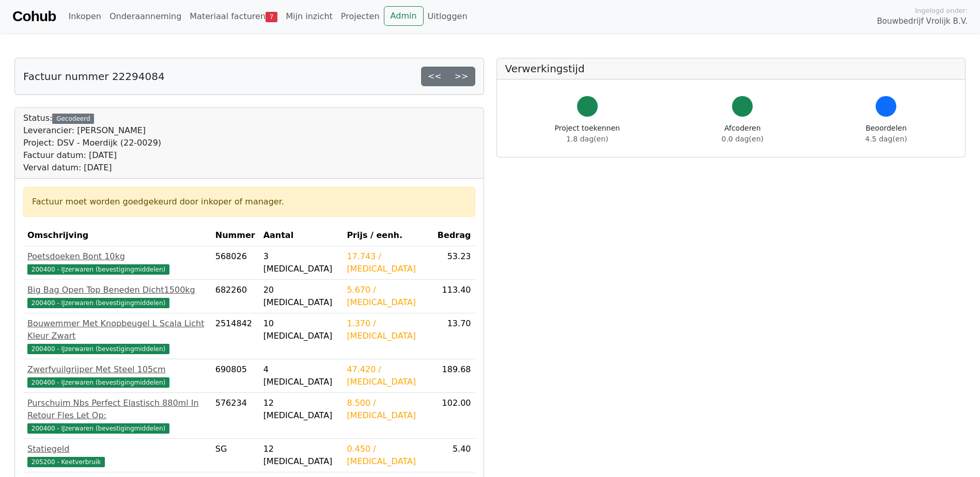
click at [469, 75] on link ">>" at bounding box center [461, 77] width 27 height 20
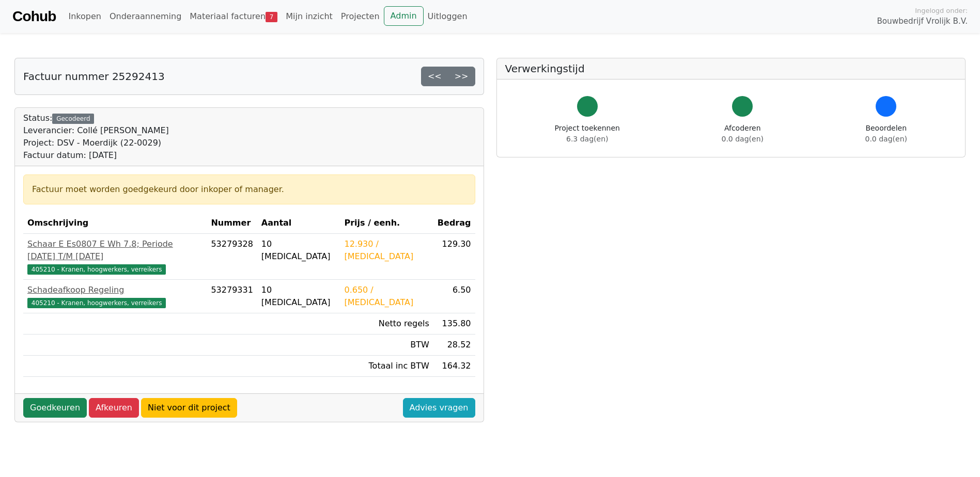
click at [469, 75] on link ">>" at bounding box center [461, 77] width 27 height 20
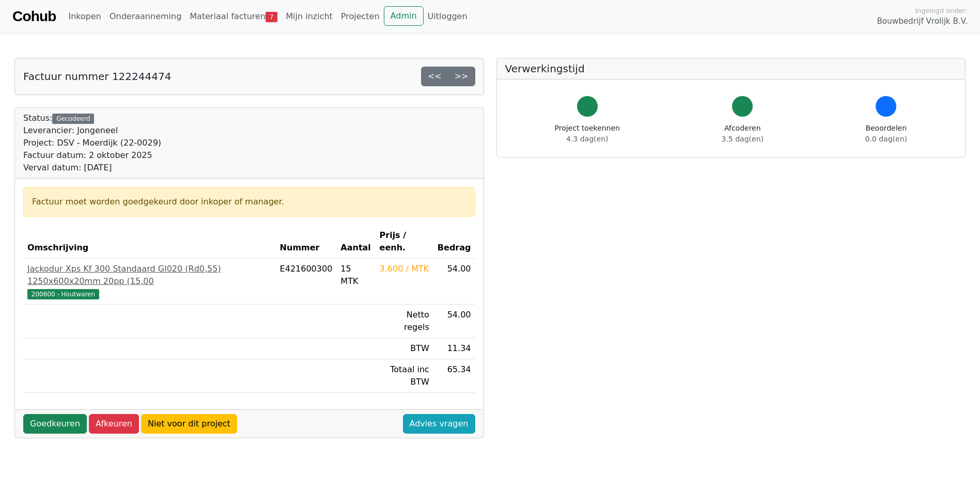
click at [469, 75] on link ">>" at bounding box center [461, 77] width 27 height 20
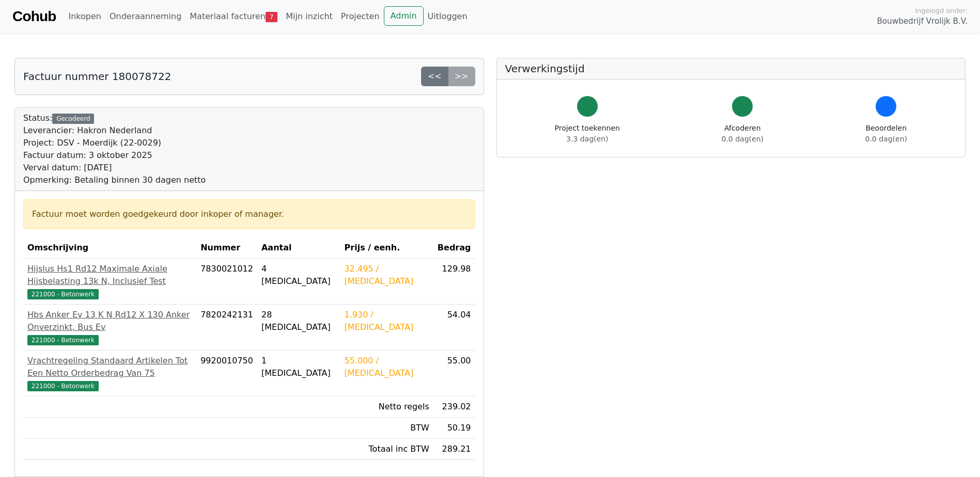
click at [469, 75] on div "<< >>" at bounding box center [448, 77] width 54 height 20
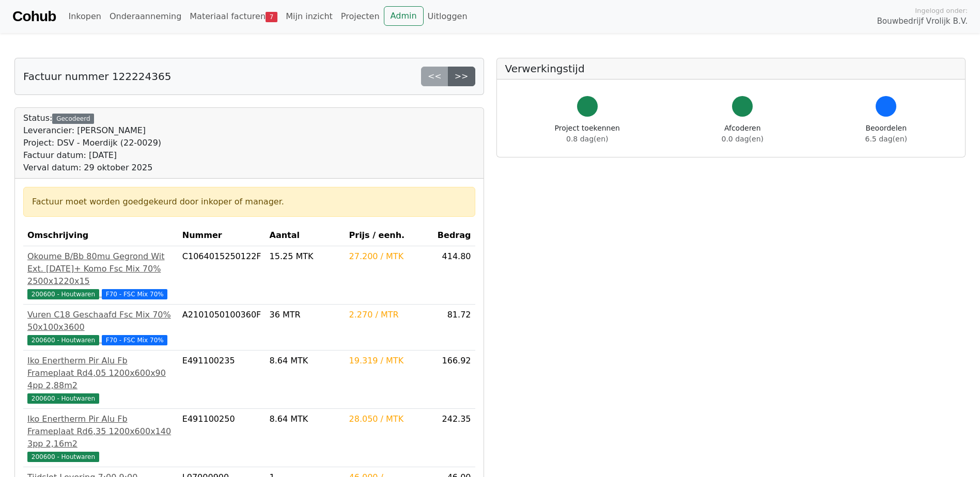
click at [465, 72] on link ">>" at bounding box center [461, 77] width 27 height 20
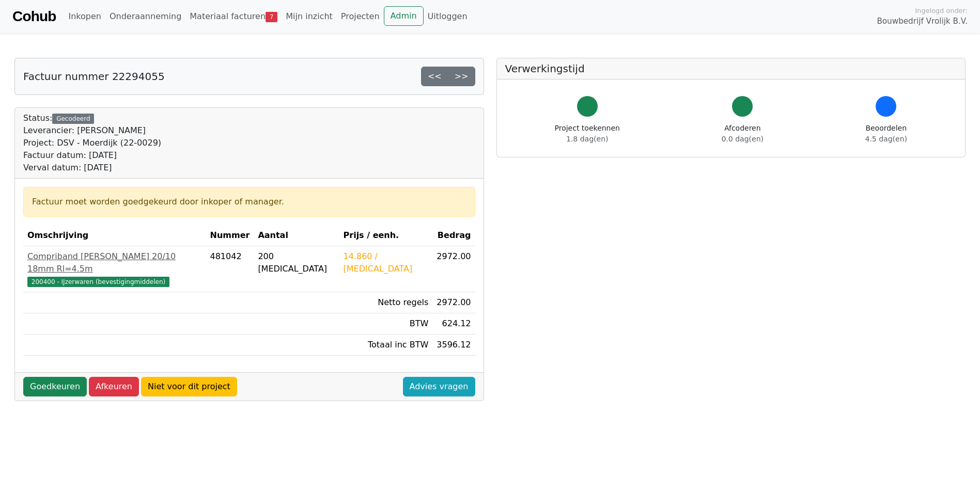
click at [465, 72] on link ">>" at bounding box center [461, 77] width 27 height 20
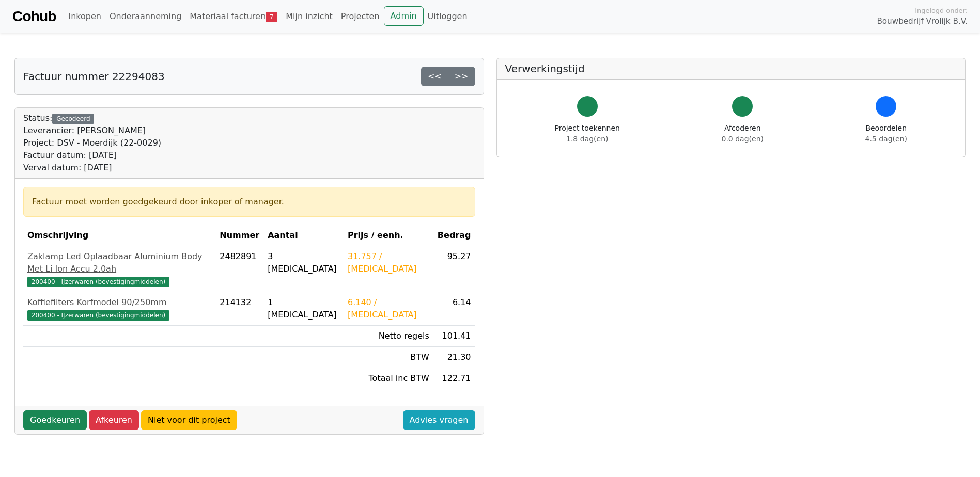
click at [465, 72] on link ">>" at bounding box center [461, 77] width 27 height 20
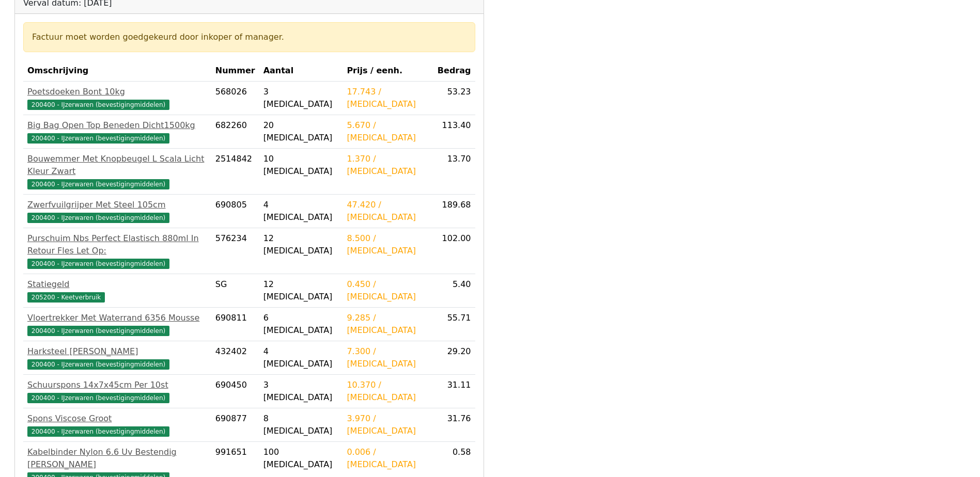
scroll to position [306, 0]
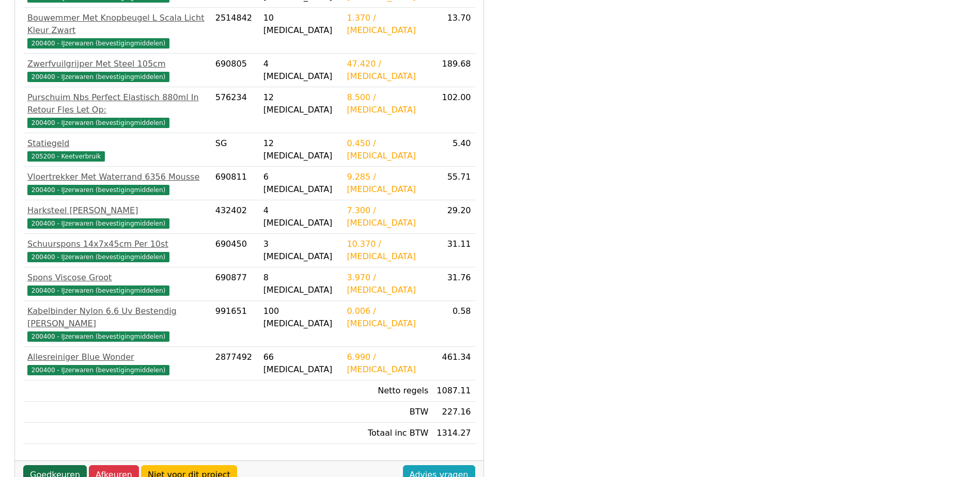
click at [44, 465] on link "Goedkeuren" at bounding box center [55, 475] width 64 height 20
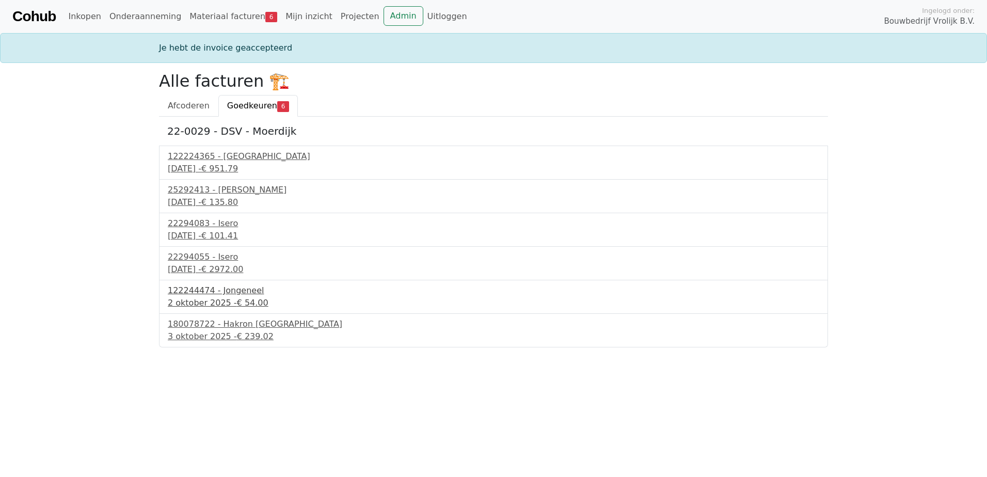
click at [237, 302] on span "€ 54.00" at bounding box center [252, 303] width 31 height 10
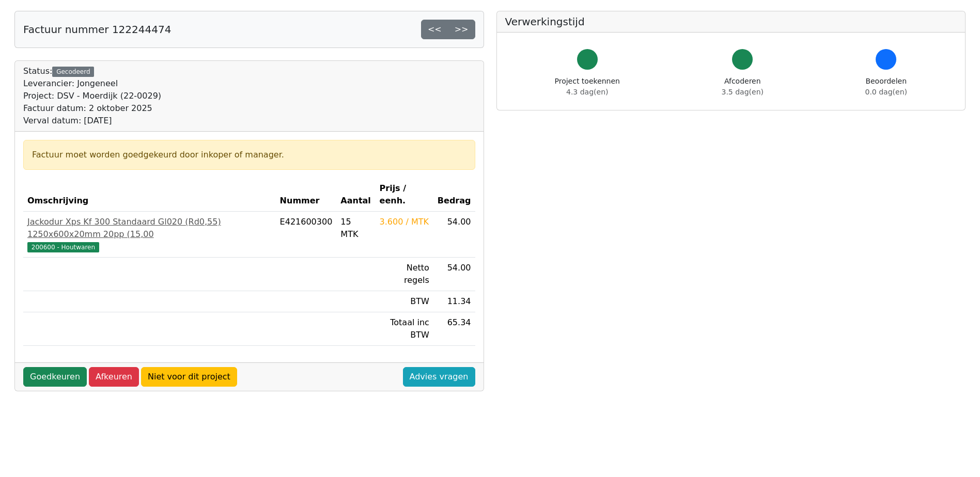
scroll to position [30, 0]
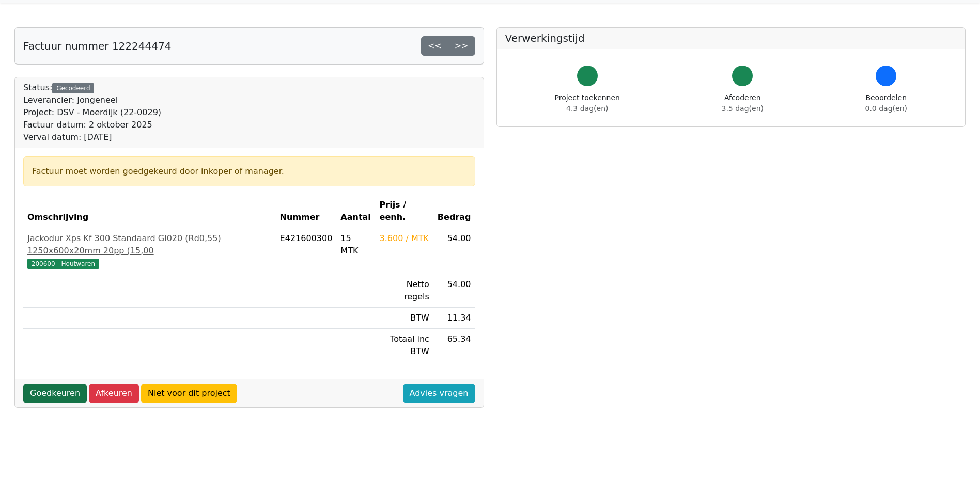
click at [65, 384] on link "Goedkeuren" at bounding box center [55, 394] width 64 height 20
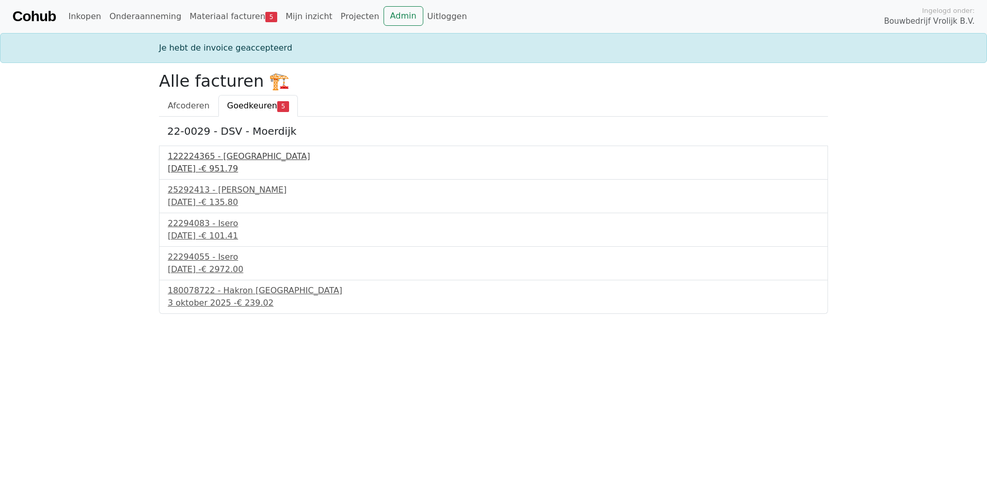
click at [239, 157] on div "122224365 - [GEOGRAPHIC_DATA]" at bounding box center [494, 156] width 652 height 12
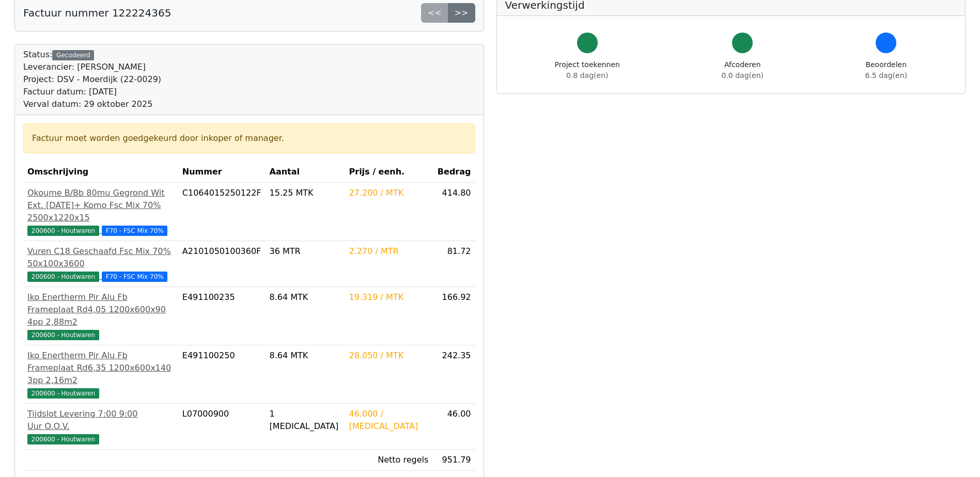
scroll to position [52, 0]
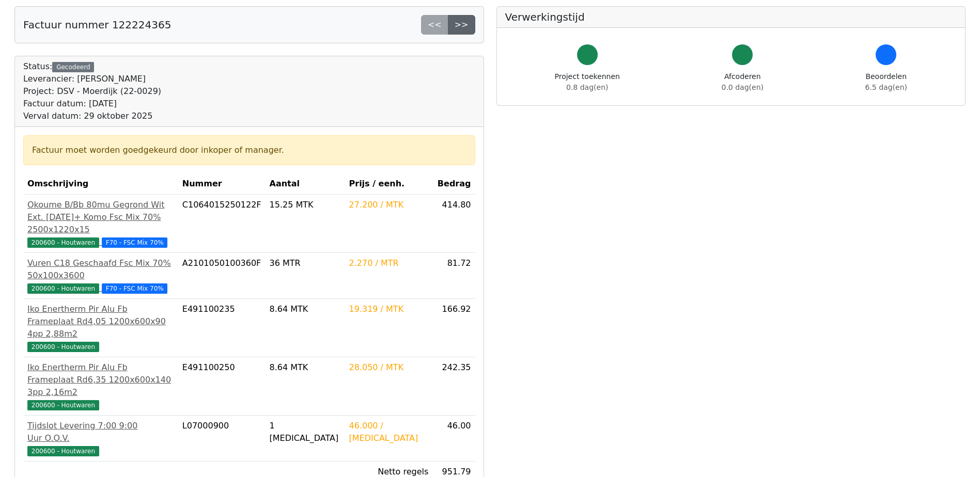
click at [455, 26] on link ">>" at bounding box center [461, 25] width 27 height 20
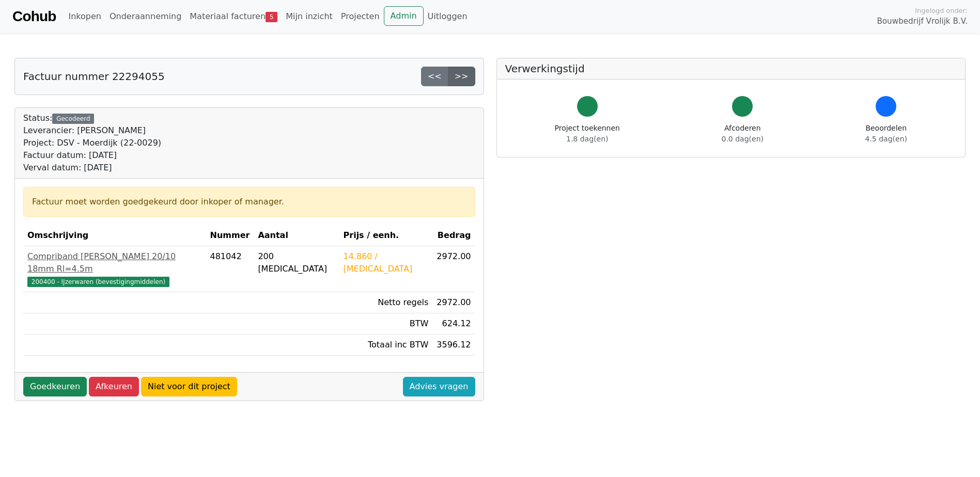
click at [460, 83] on link ">>" at bounding box center [461, 77] width 27 height 20
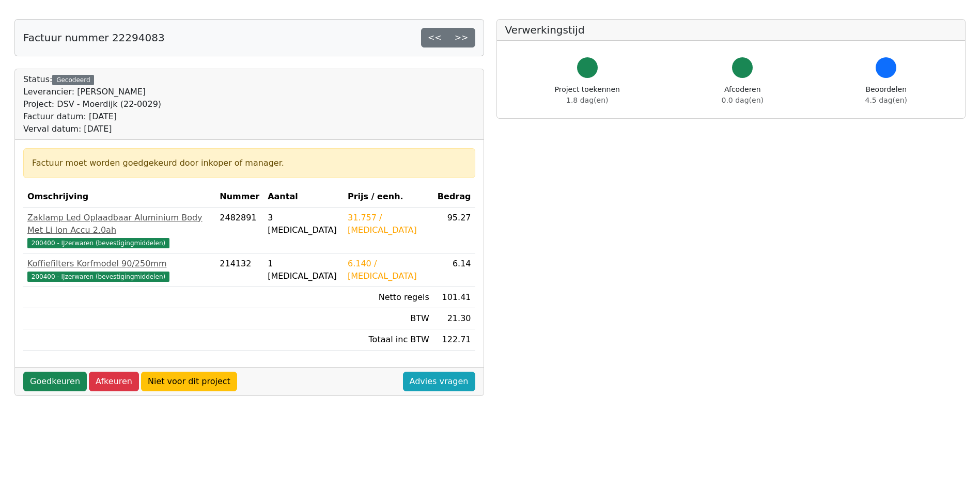
scroll to position [103, 0]
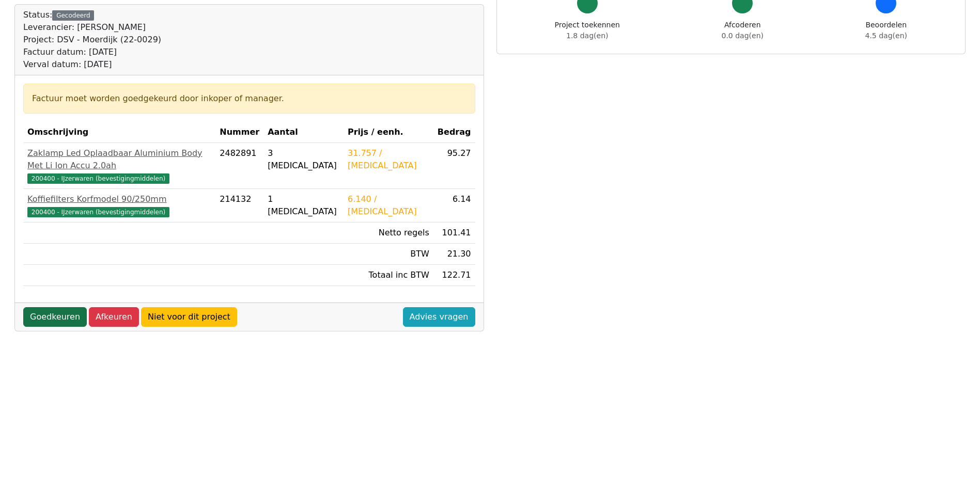
click at [46, 307] on link "Goedkeuren" at bounding box center [55, 317] width 64 height 20
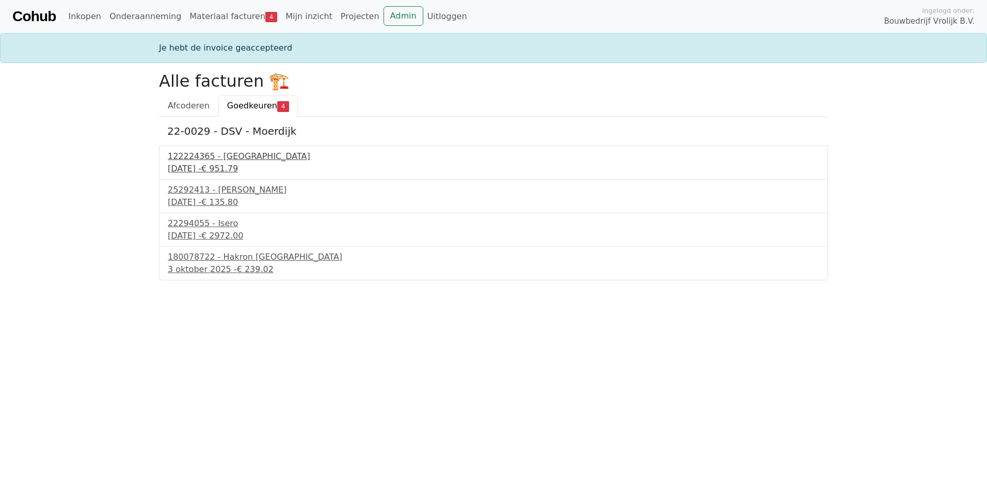
click at [240, 163] on div "29 september 2025 - € 951.79" at bounding box center [494, 169] width 652 height 12
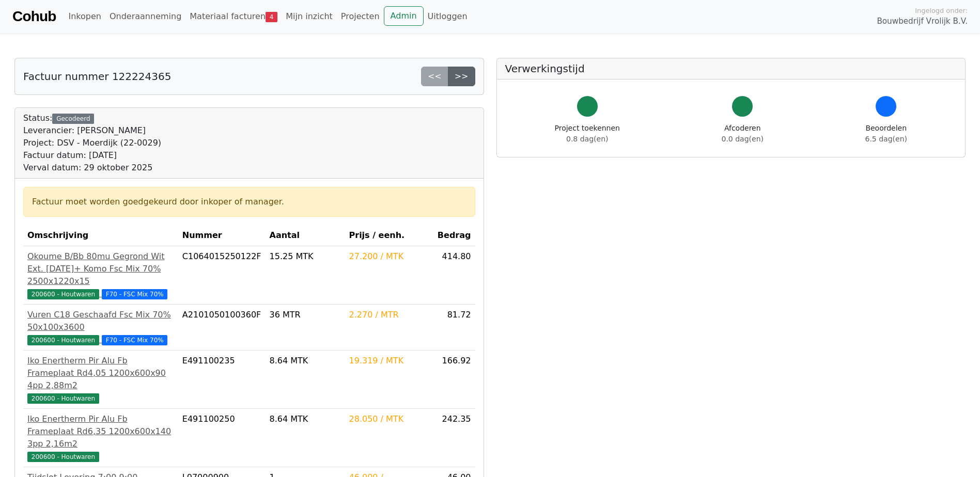
click at [469, 73] on link ">>" at bounding box center [461, 77] width 27 height 20
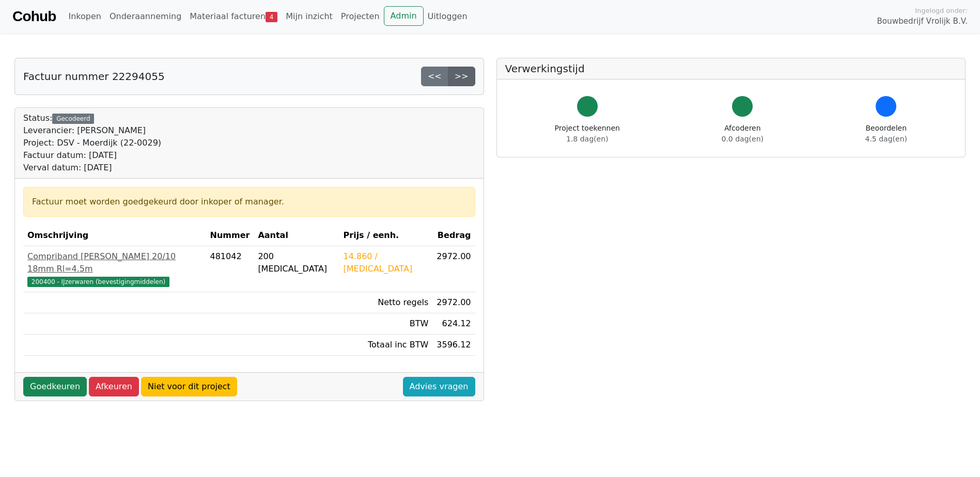
click at [465, 78] on link ">>" at bounding box center [461, 77] width 27 height 20
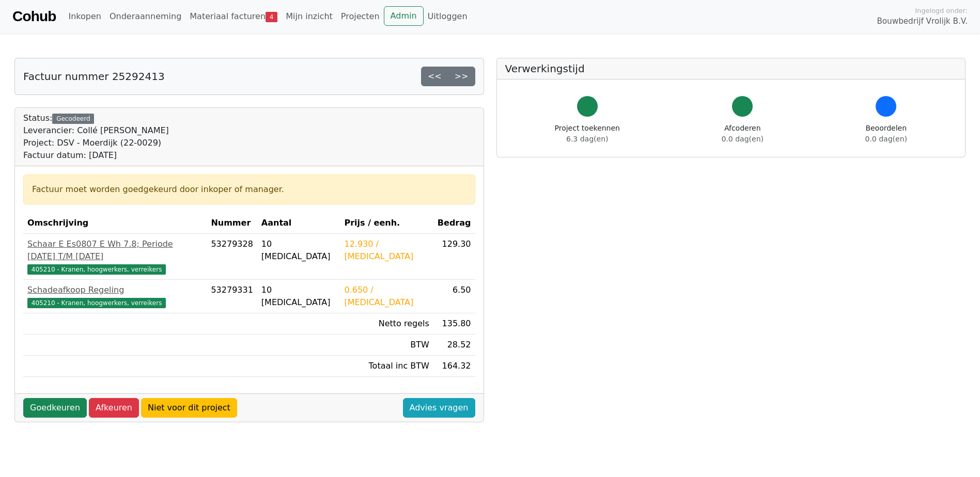
click at [465, 78] on link ">>" at bounding box center [461, 77] width 27 height 20
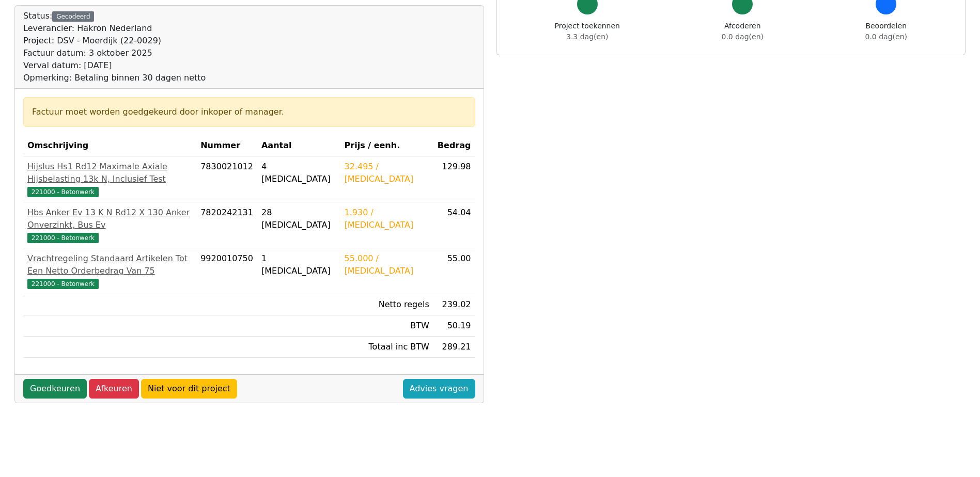
scroll to position [103, 0]
